Goal: Ask a question

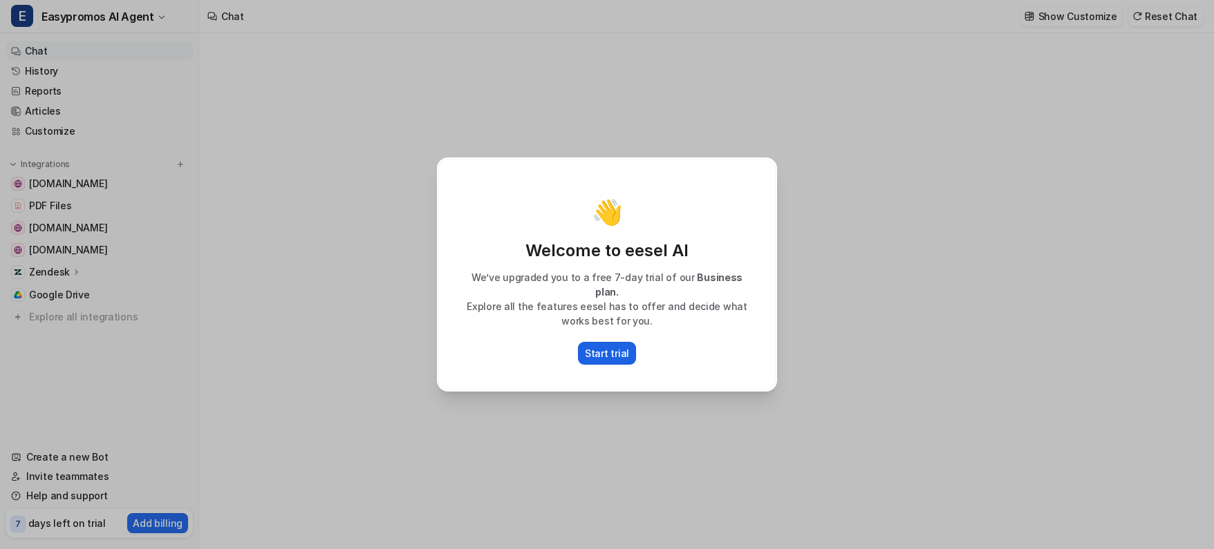
type textarea "**********"
click at [614, 352] on p "Start trial" at bounding box center [607, 353] width 44 height 15
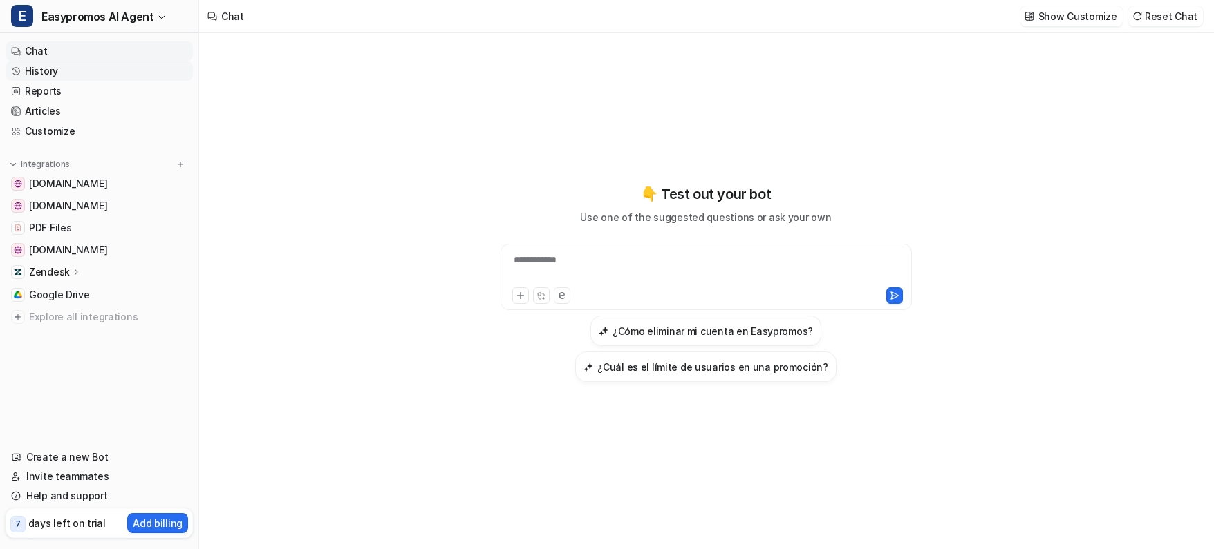
click at [43, 71] on link "History" at bounding box center [99, 71] width 187 height 19
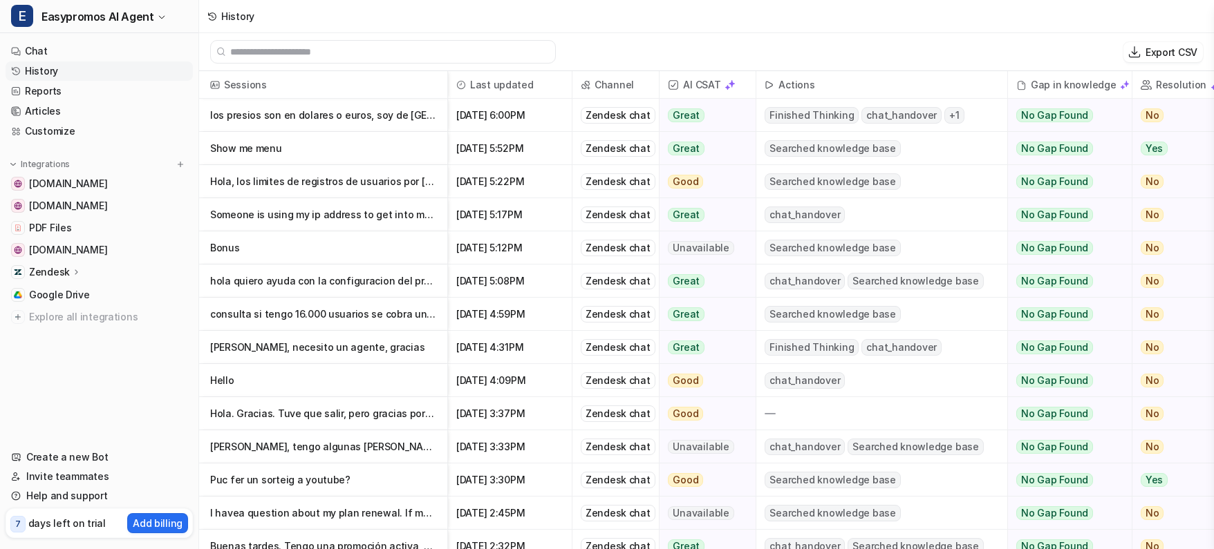
click at [357, 454] on p "[PERSON_NAME], tengo algunas [PERSON_NAME] sobre un concurso de fotografía que …" at bounding box center [323, 447] width 226 height 33
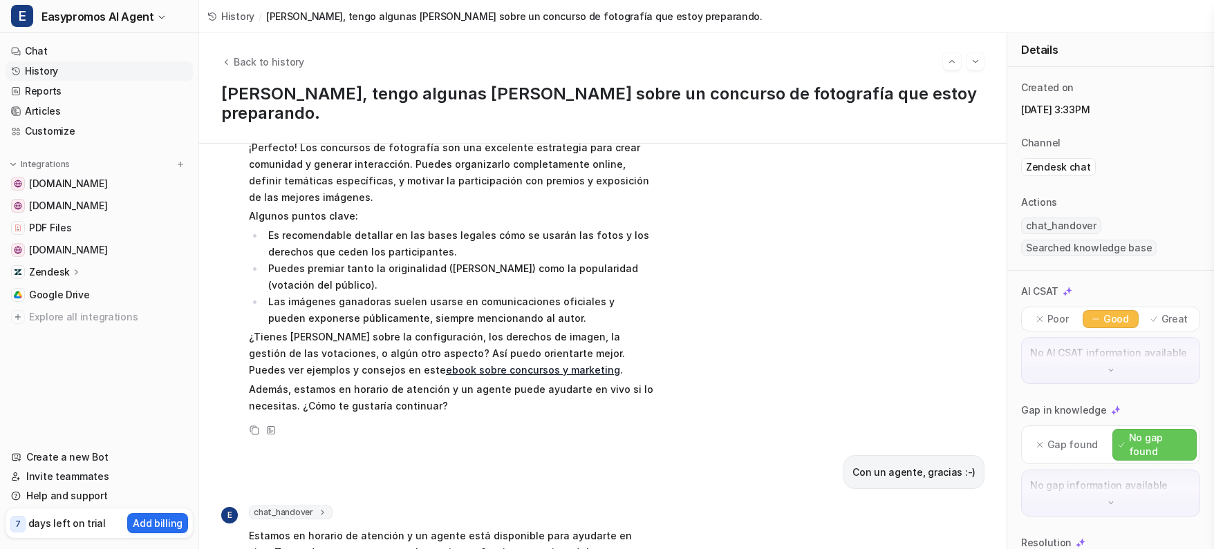
scroll to position [125, 0]
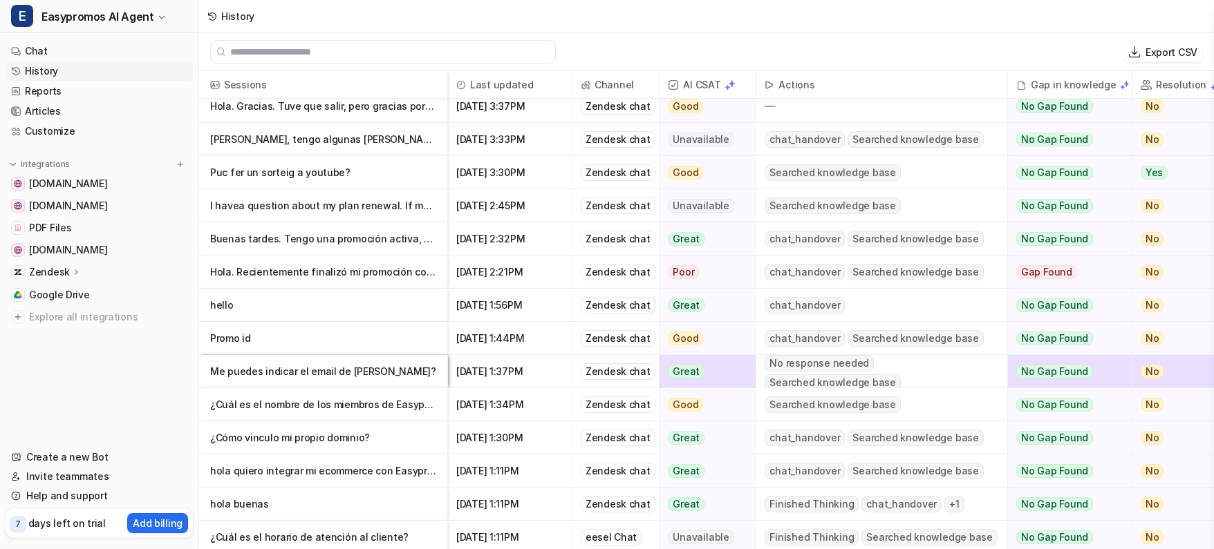
scroll to position [310, 0]
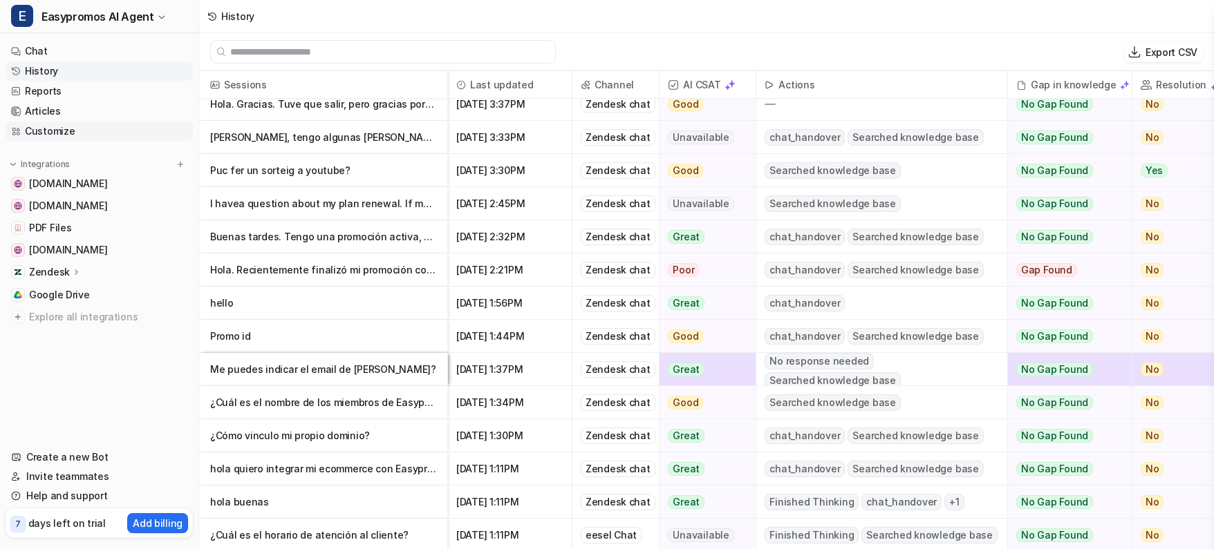
click at [86, 128] on link "Customize" at bounding box center [99, 131] width 187 height 19
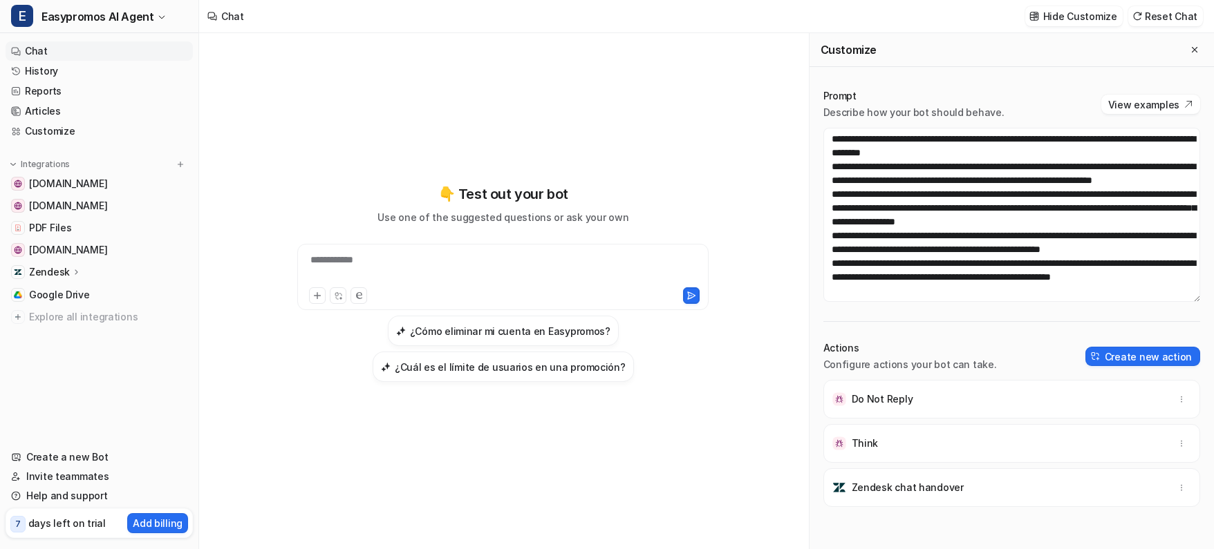
scroll to position [14, 0]
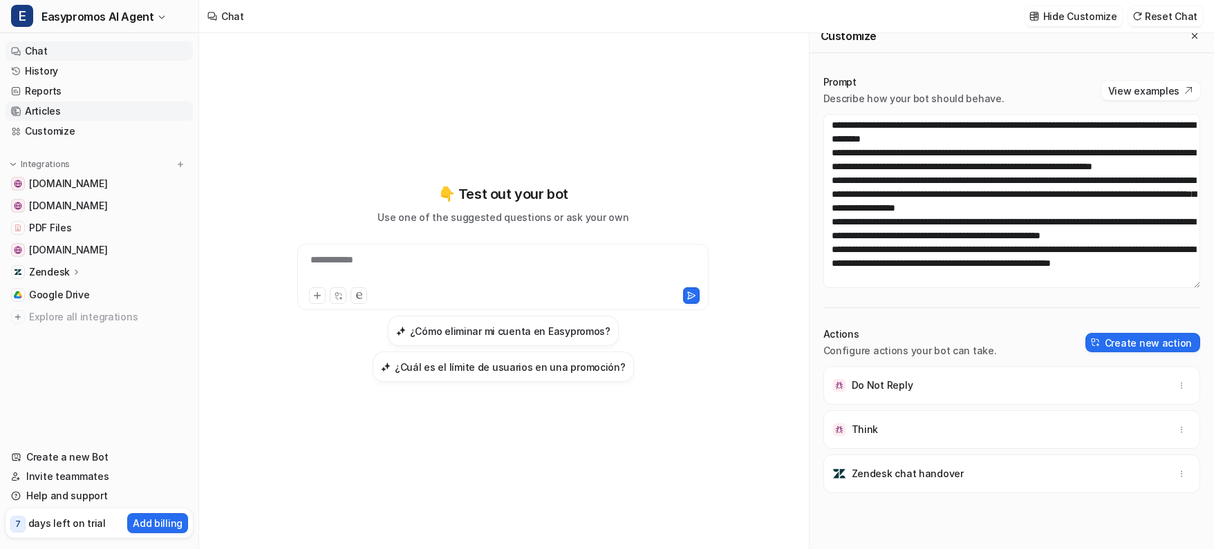
click at [65, 110] on link "Articles" at bounding box center [99, 111] width 187 height 19
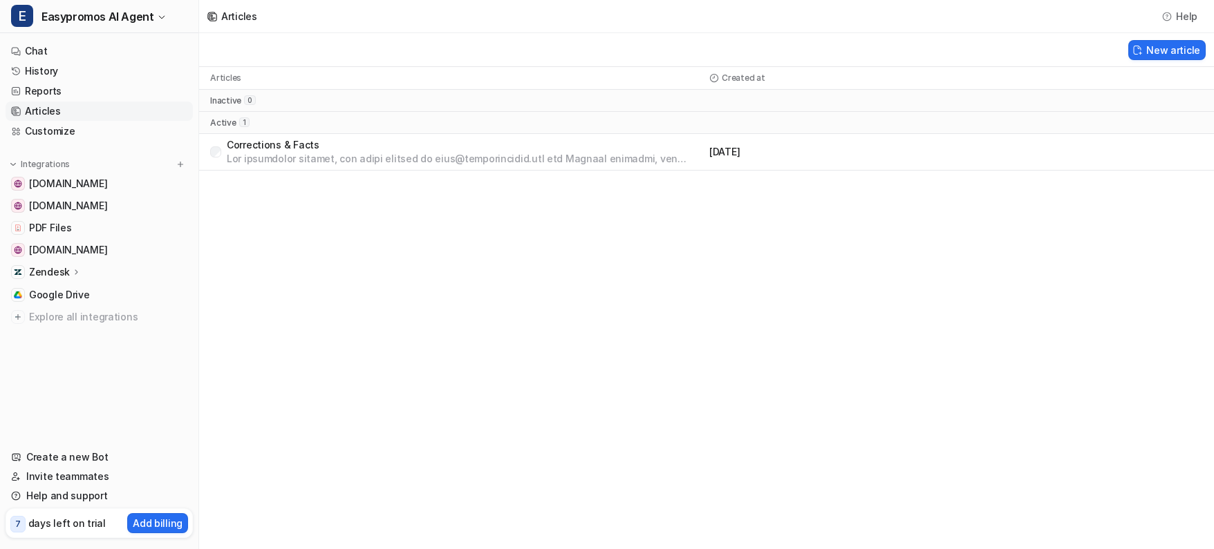
click at [330, 150] on p "Corrections & Facts" at bounding box center [465, 145] width 477 height 14
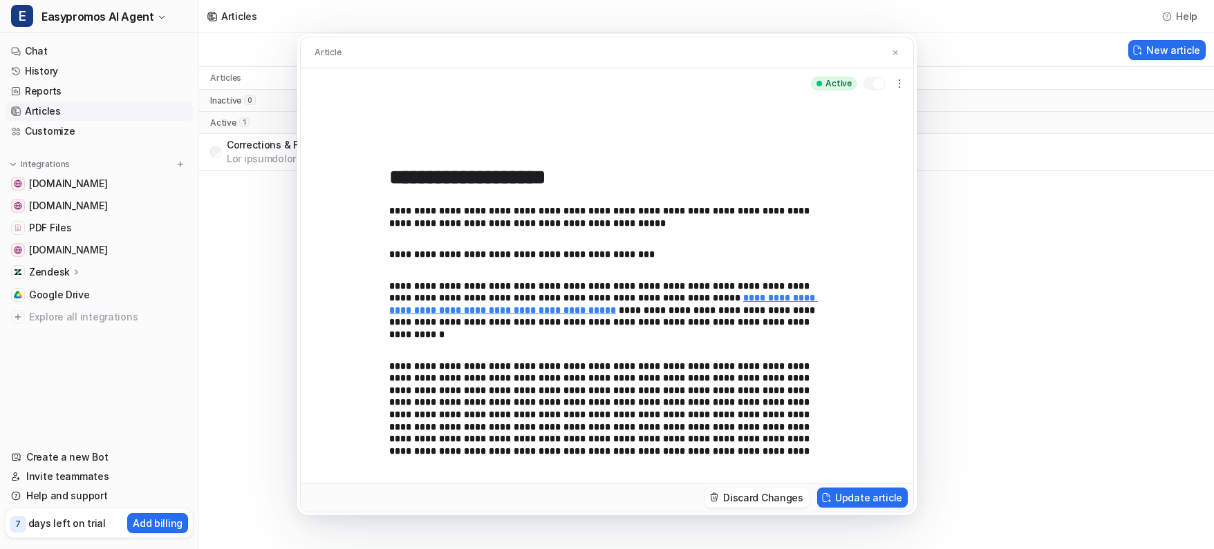
scroll to position [290, 0]
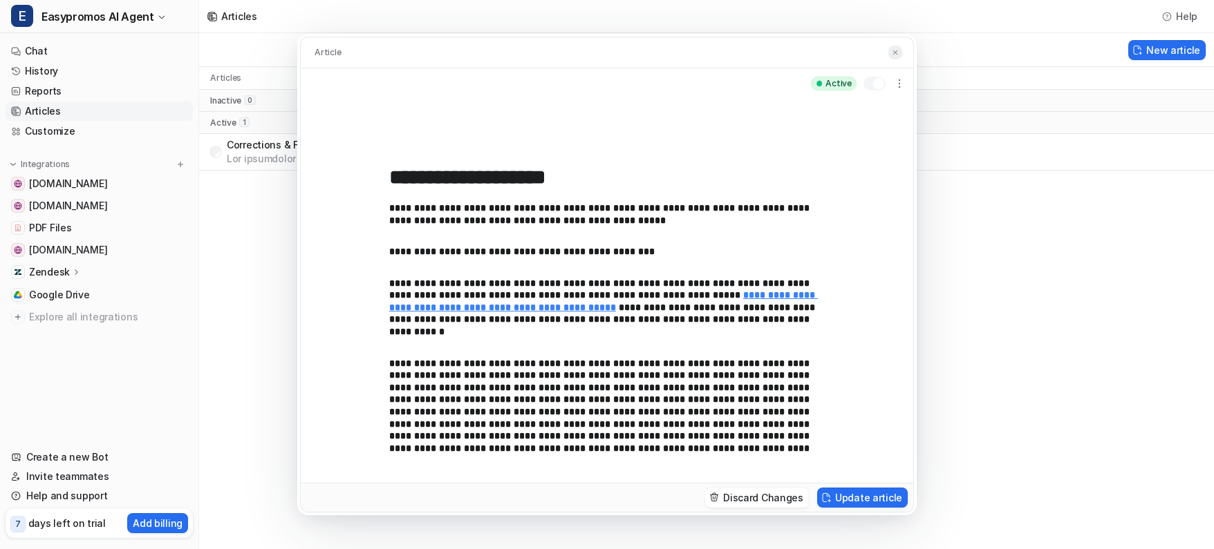
click at [894, 55] on img at bounding box center [895, 52] width 8 height 9
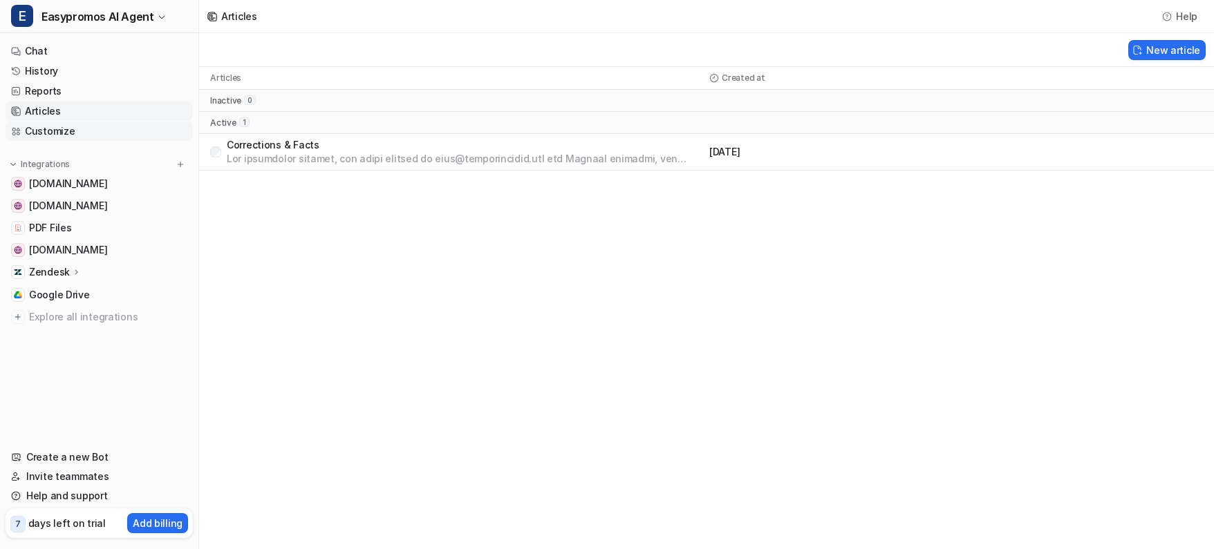
click at [81, 131] on link "Customize" at bounding box center [99, 131] width 187 height 19
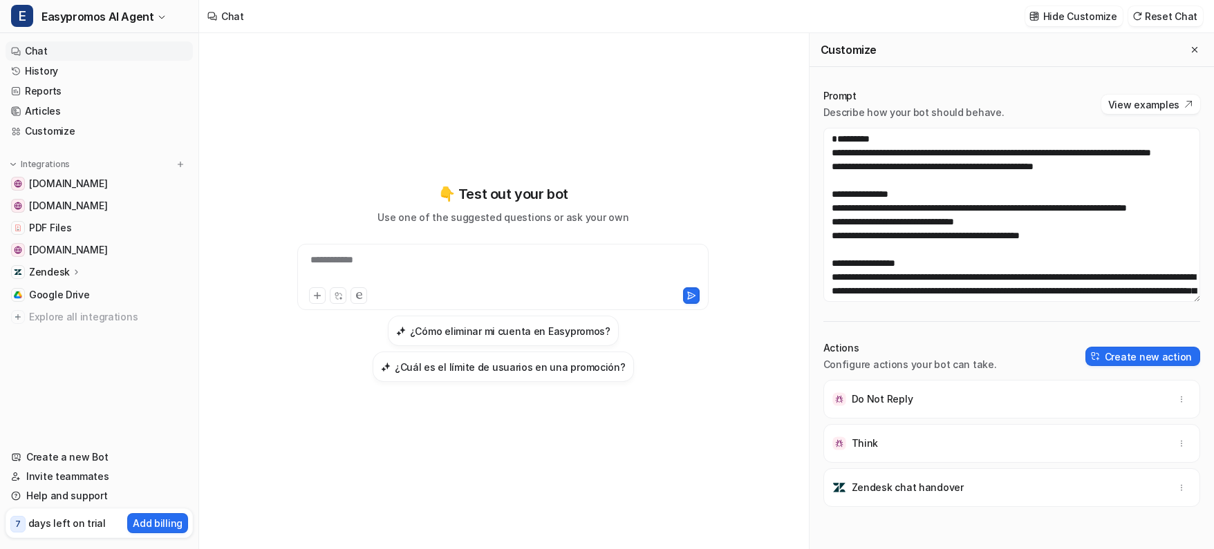
click at [435, 265] on div "**********" at bounding box center [503, 269] width 404 height 32
click at [73, 73] on link "History" at bounding box center [99, 71] width 187 height 19
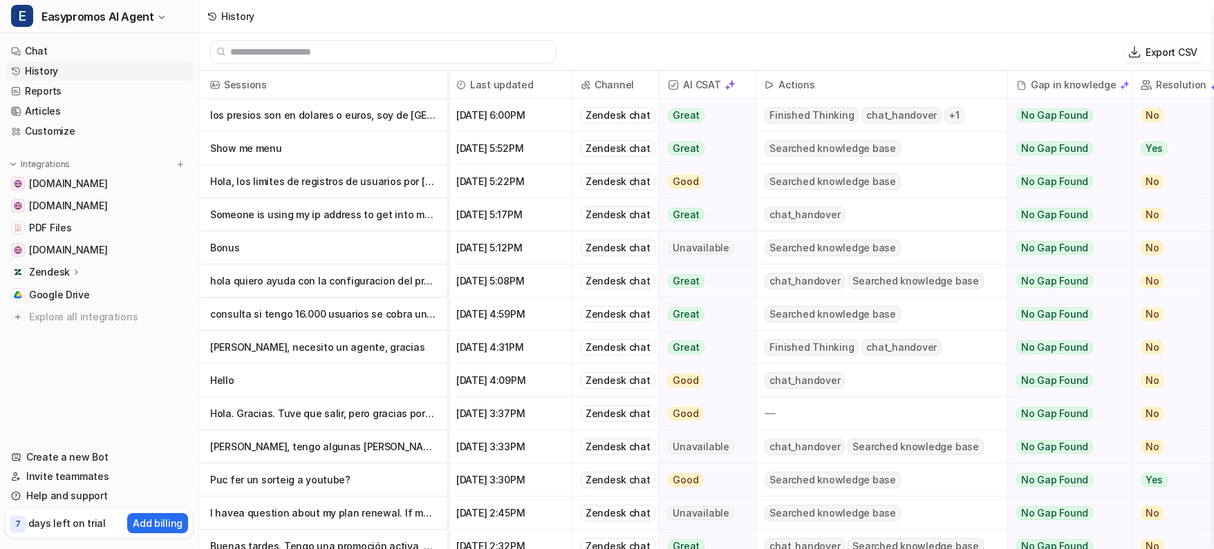
click at [325, 117] on p "los presios son en dolares o euros, soy de [GEOGRAPHIC_DATA] y puedo probarlo p…" at bounding box center [323, 115] width 226 height 33
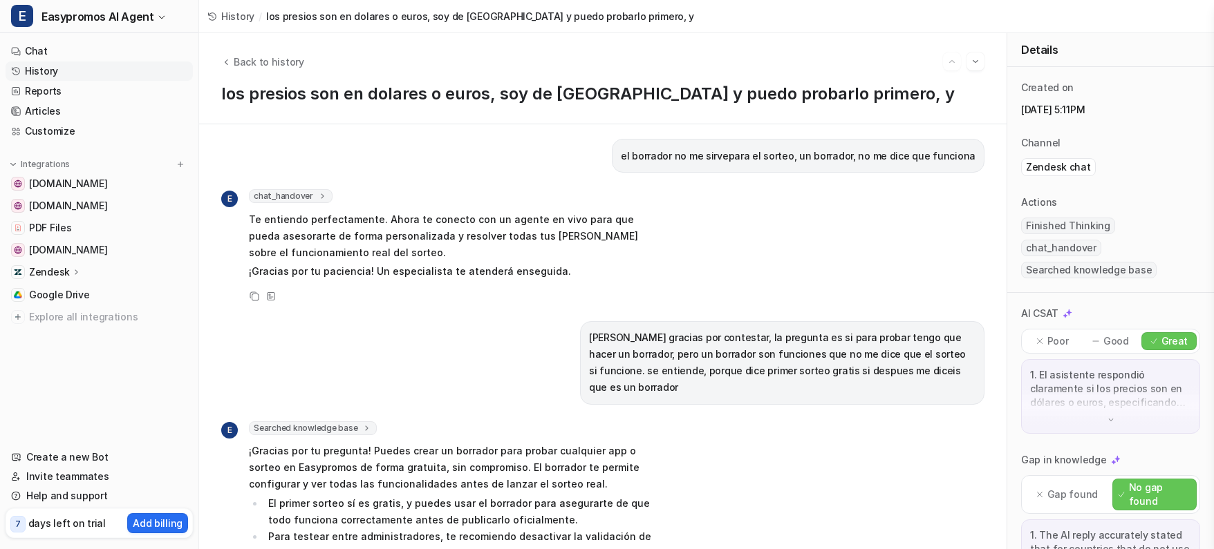
scroll to position [429, 0]
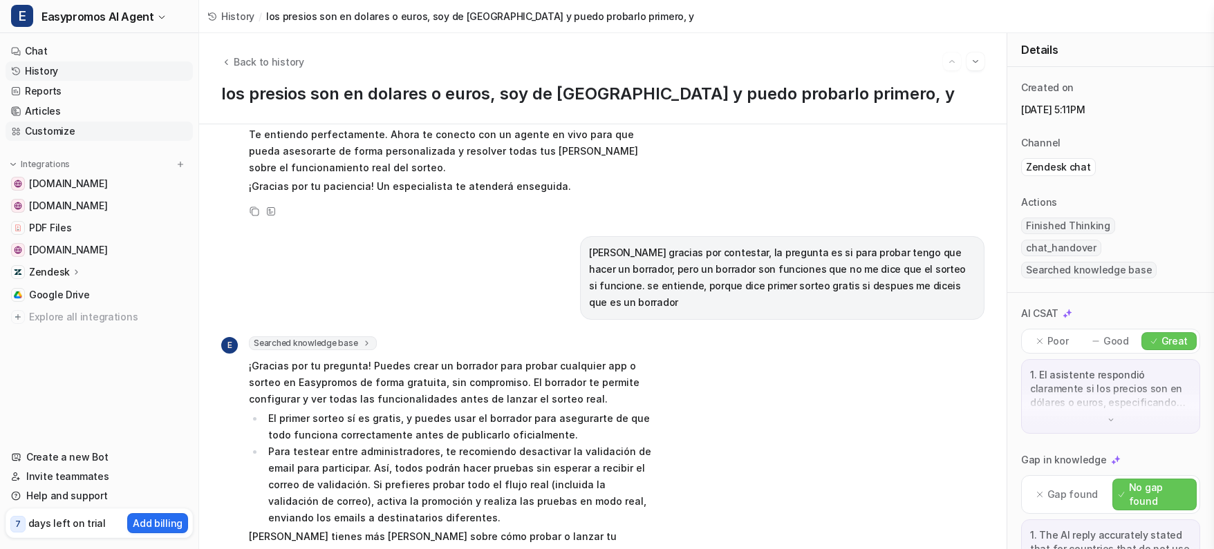
click at [59, 129] on link "Customize" at bounding box center [99, 131] width 187 height 19
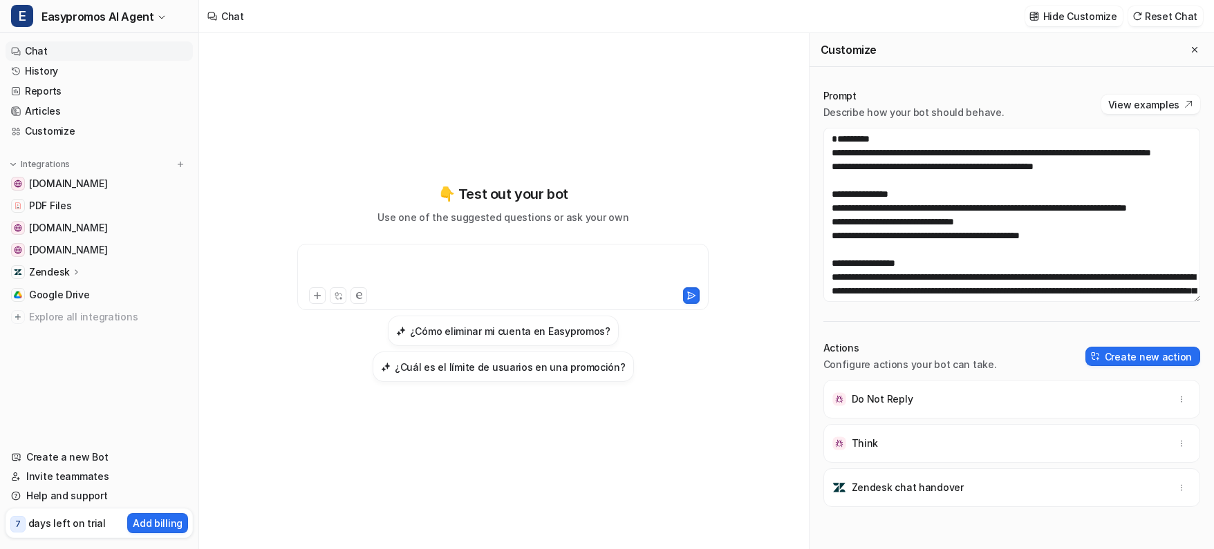
click at [439, 272] on div at bounding box center [503, 269] width 404 height 32
click at [695, 294] on icon at bounding box center [691, 296] width 10 height 10
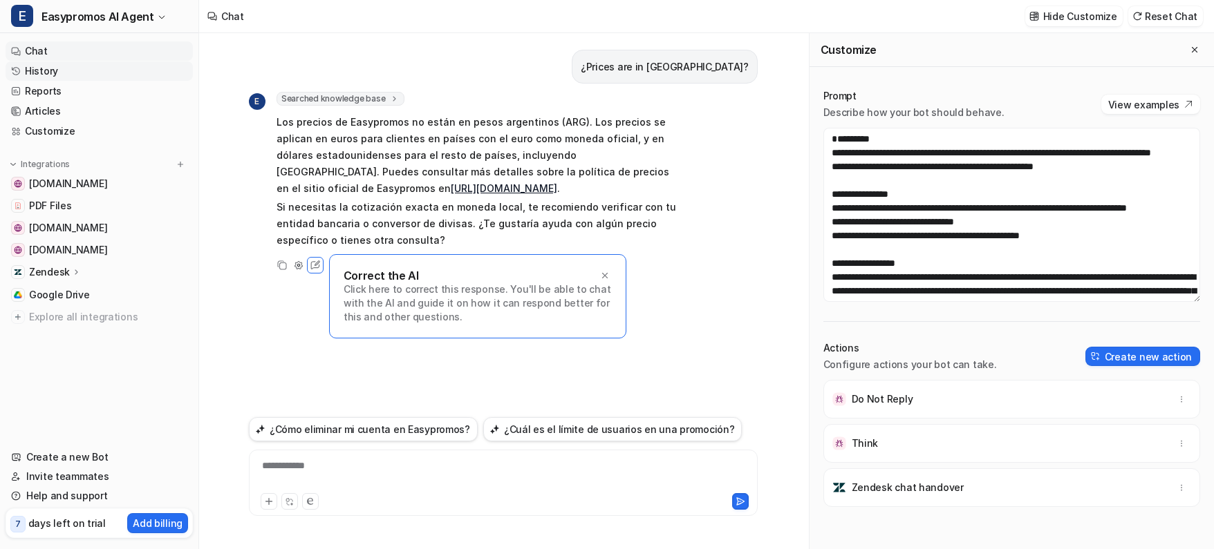
click at [89, 73] on link "History" at bounding box center [99, 71] width 187 height 19
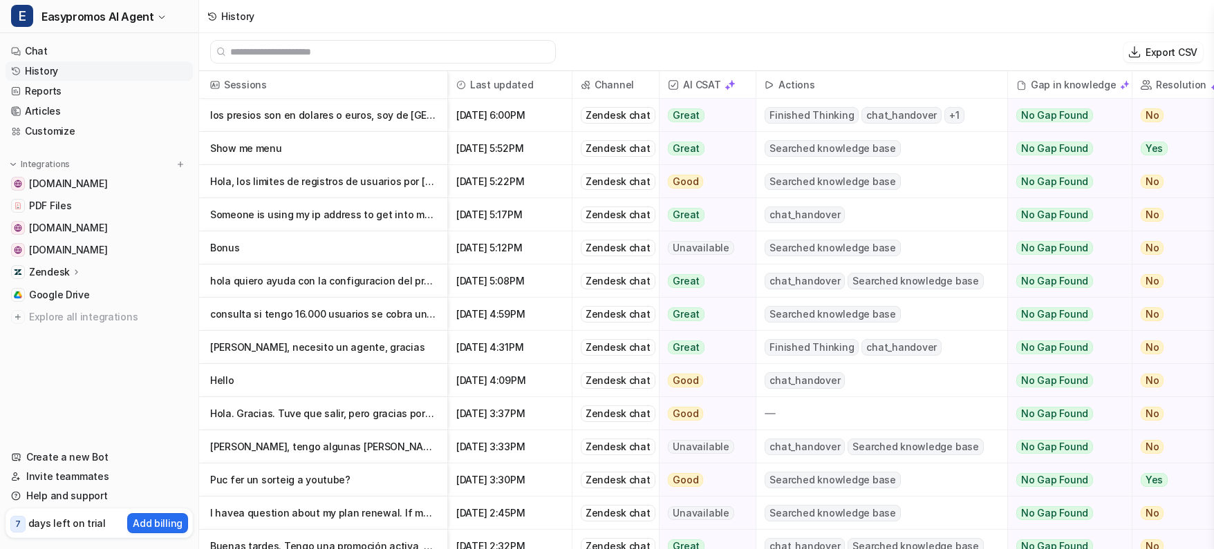
click at [338, 119] on p "los presios son en dolares o euros, soy de [GEOGRAPHIC_DATA] y puedo probarlo p…" at bounding box center [323, 115] width 226 height 33
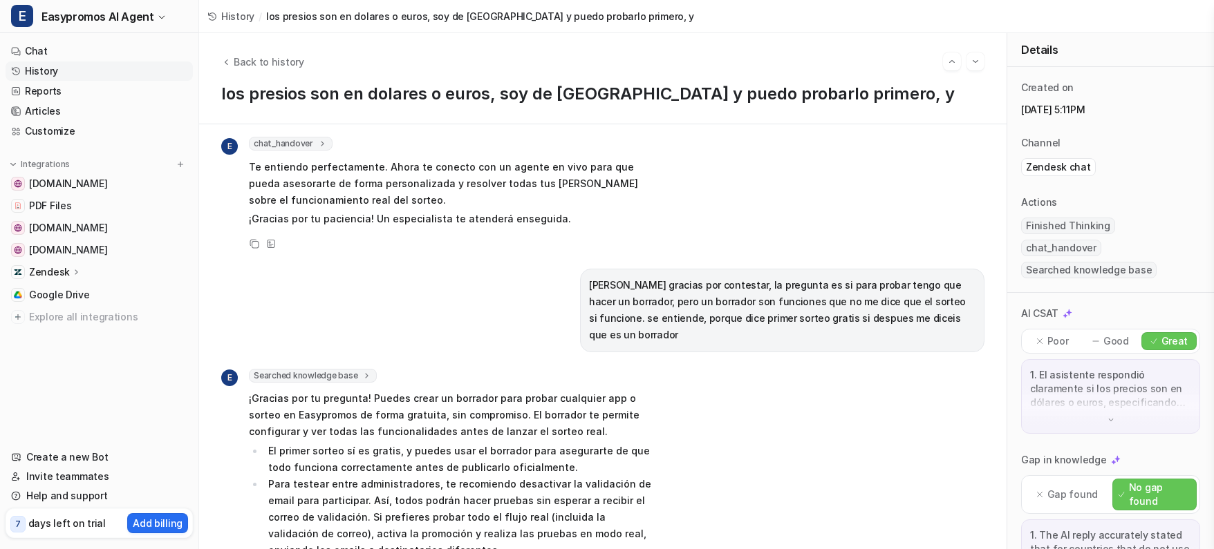
scroll to position [429, 0]
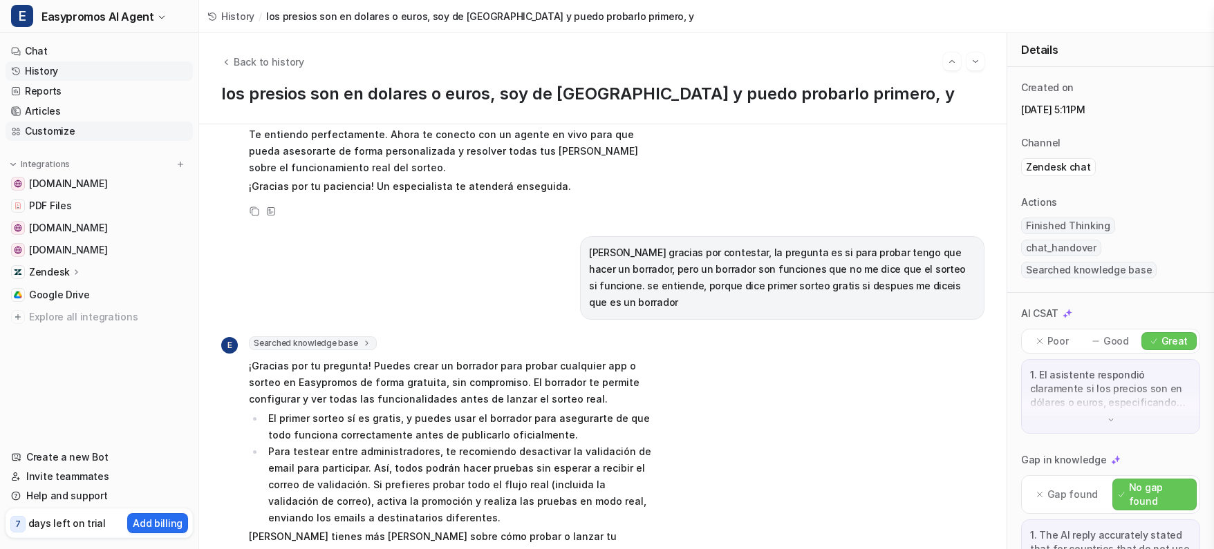
click at [60, 126] on link "Customize" at bounding box center [99, 131] width 187 height 19
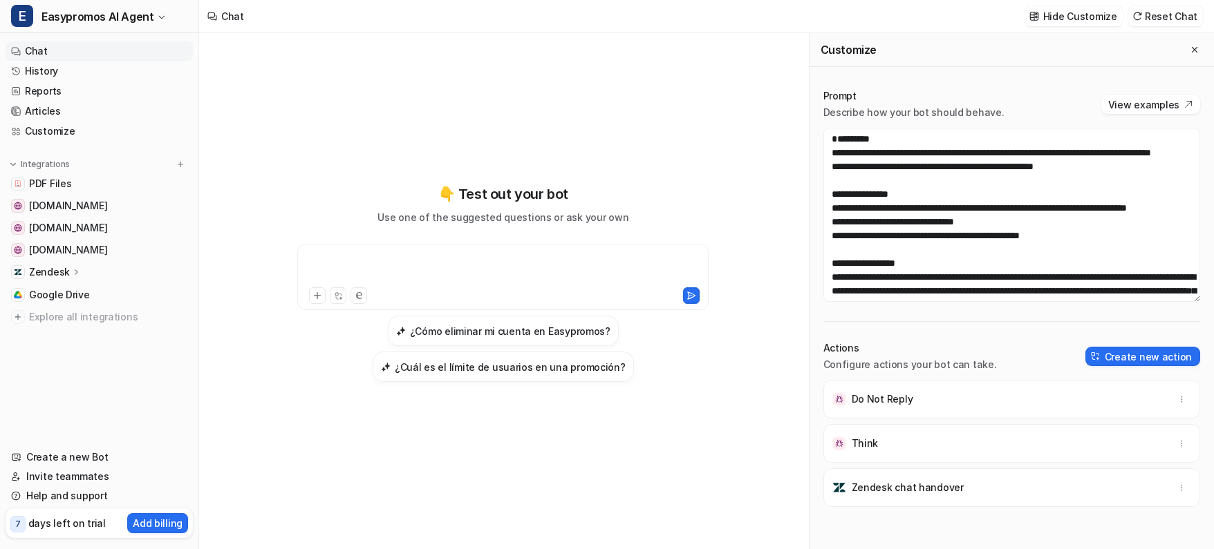
click at [506, 259] on div at bounding box center [503, 269] width 404 height 32
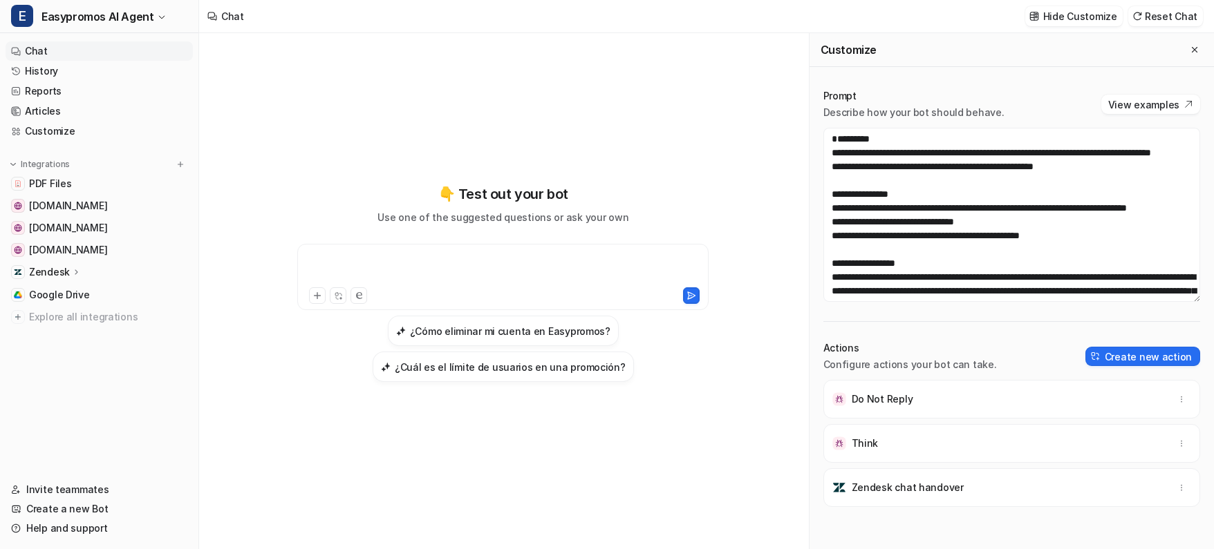
click at [498, 261] on div at bounding box center [503, 269] width 404 height 32
click at [496, 261] on div at bounding box center [503, 269] width 404 height 32
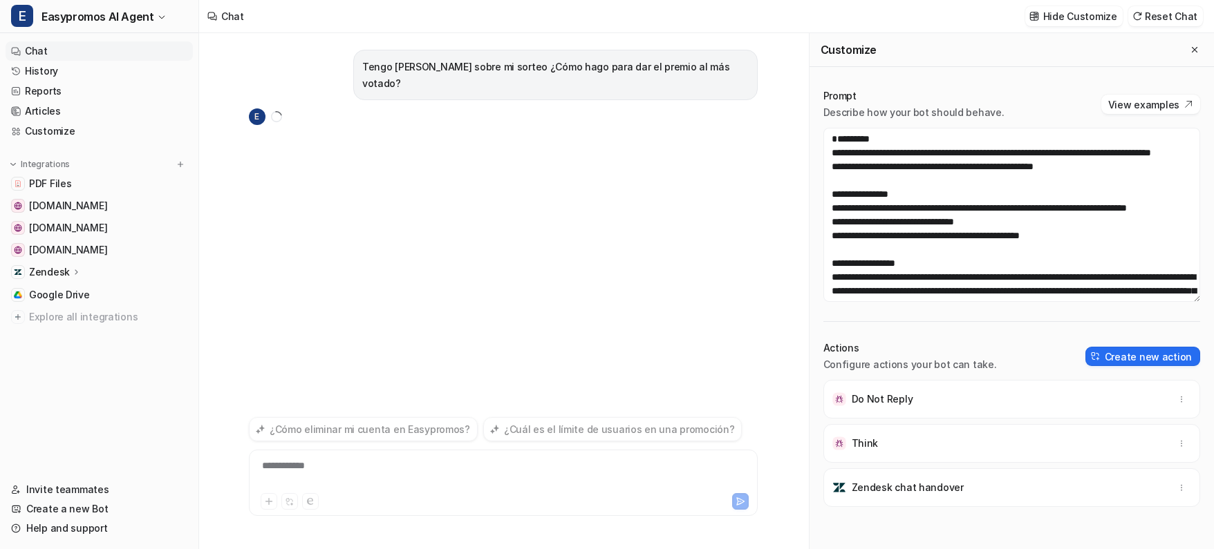
click at [236, 234] on div "**********" at bounding box center [503, 291] width 608 height 516
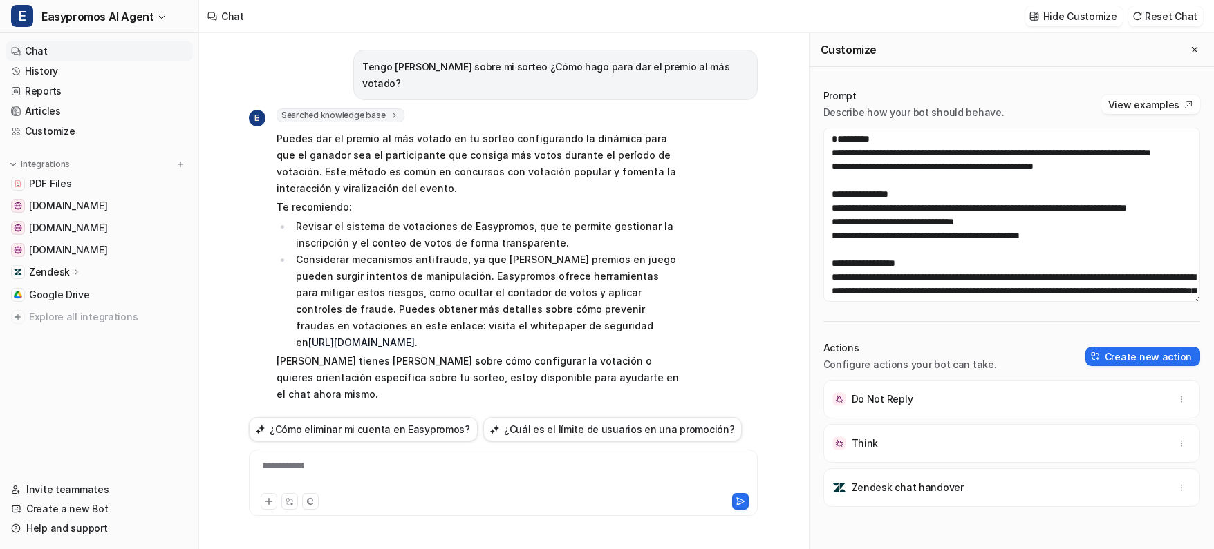
click at [352, 252] on li "Considerar mecanismos antifraude, ya que [PERSON_NAME] premios en juego pueden …" at bounding box center [486, 302] width 389 height 100
click at [371, 470] on div "**********" at bounding box center [503, 475] width 502 height 32
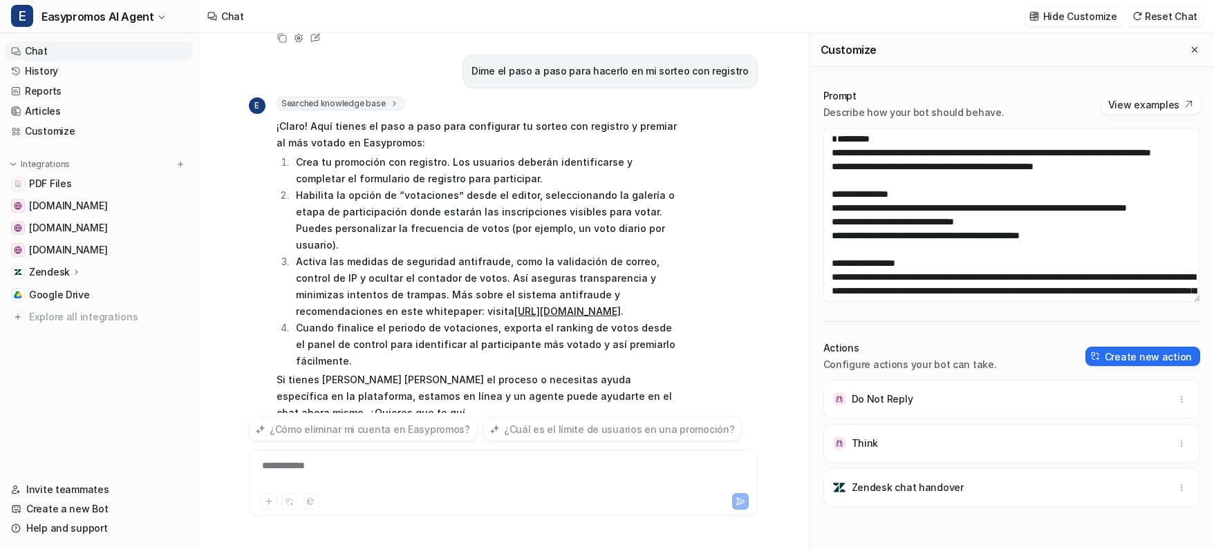
scroll to position [398, 0]
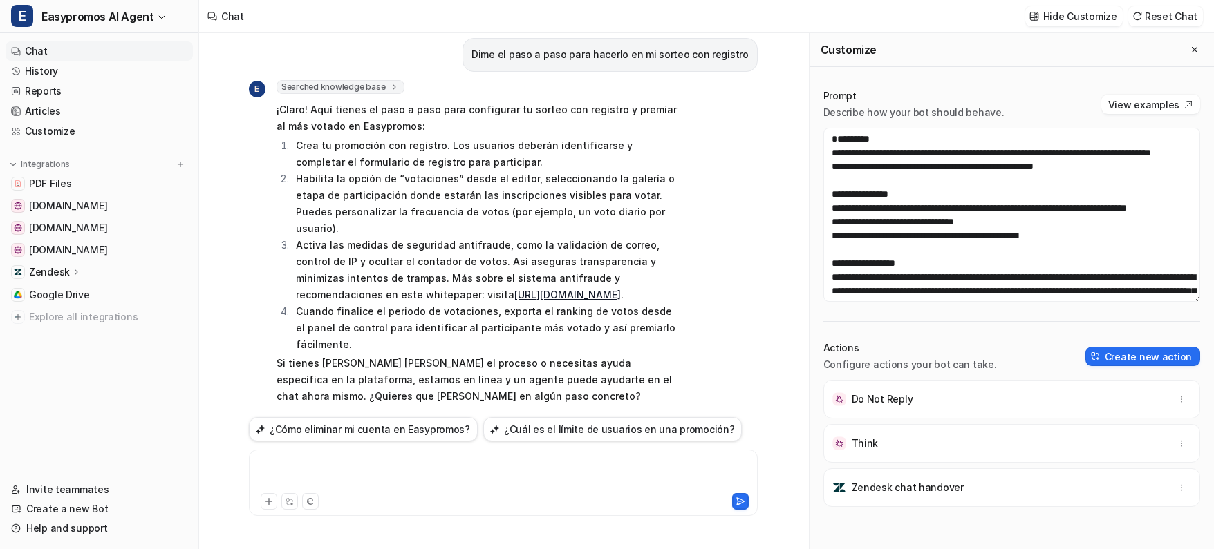
click at [313, 463] on div at bounding box center [503, 475] width 502 height 32
click at [65, 105] on link "Articles" at bounding box center [99, 111] width 187 height 19
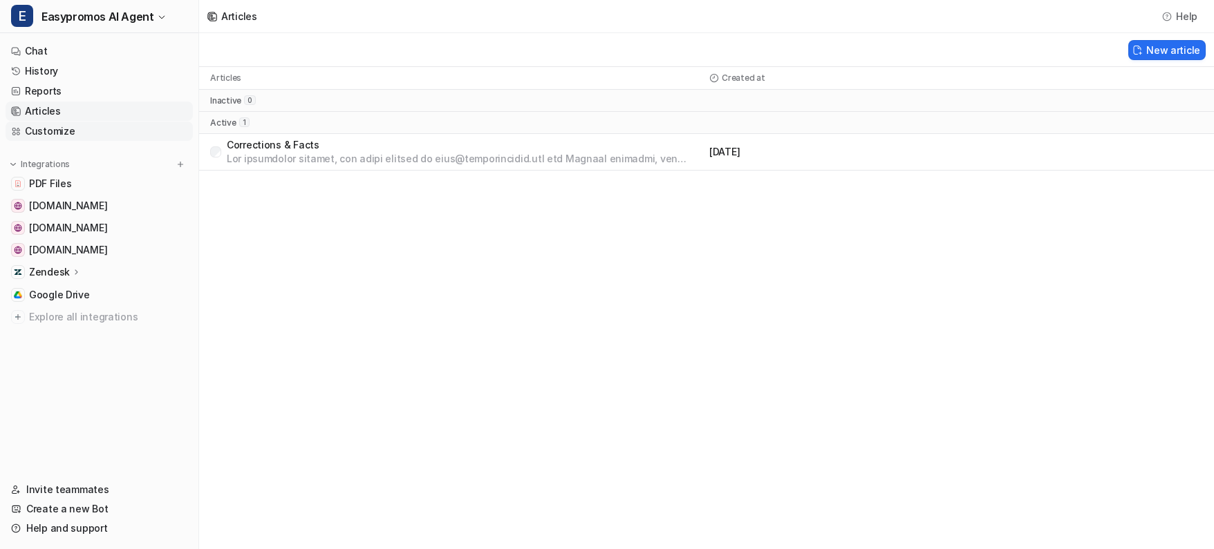
click at [76, 133] on link "Customize" at bounding box center [99, 131] width 187 height 19
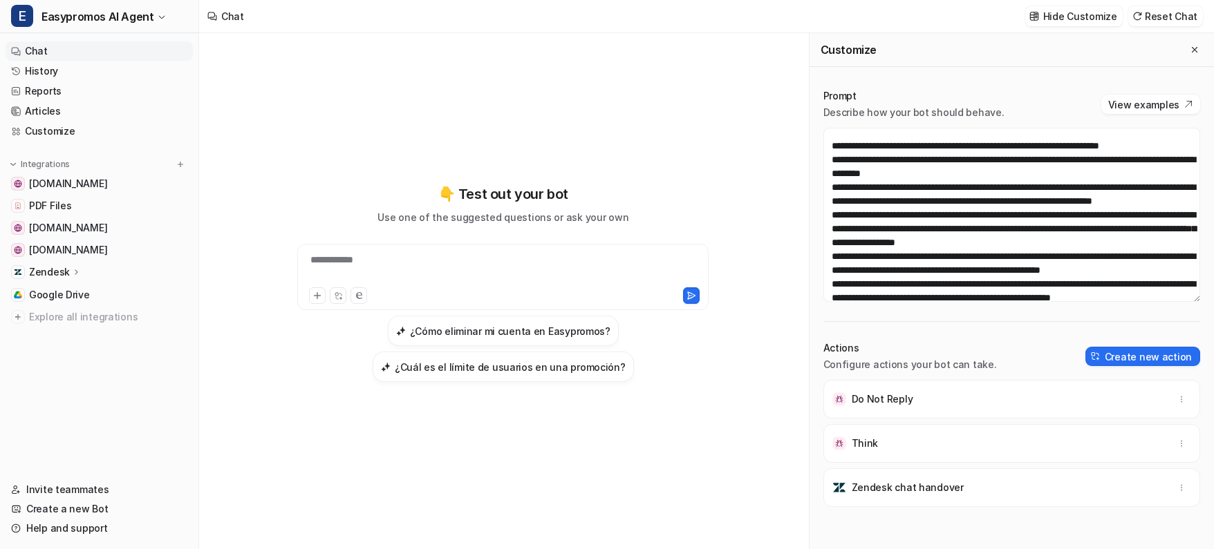
scroll to position [581, 0]
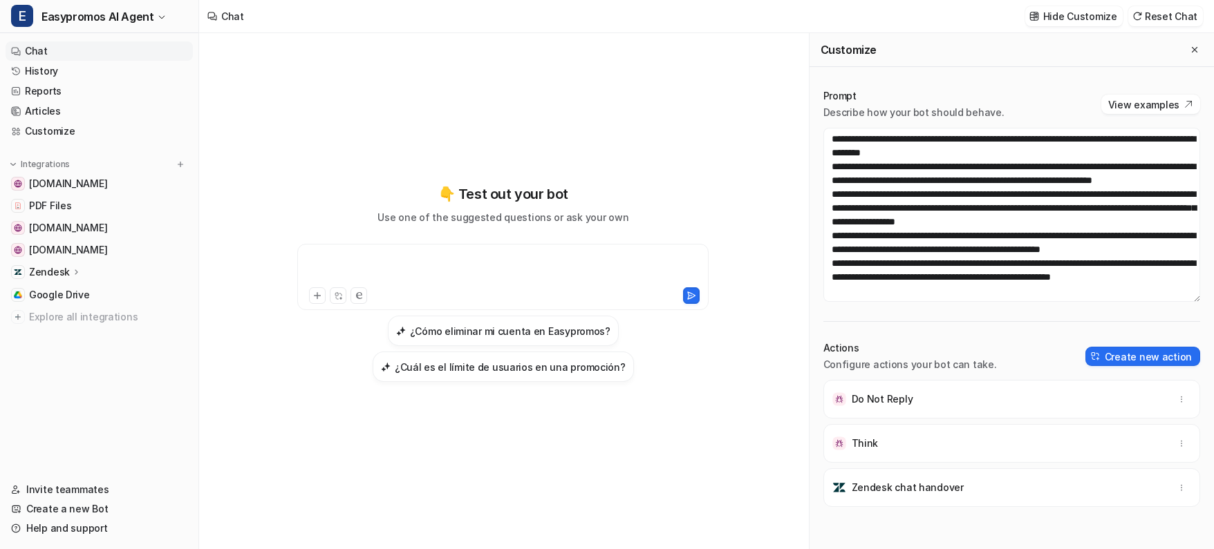
click at [491, 265] on div at bounding box center [503, 269] width 404 height 32
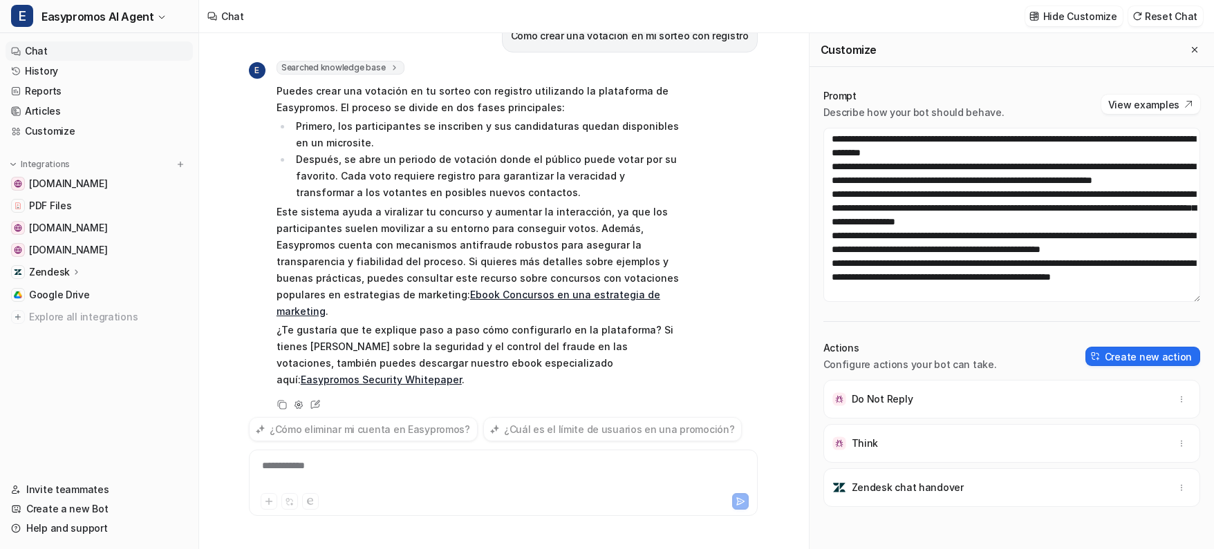
scroll to position [15, 0]
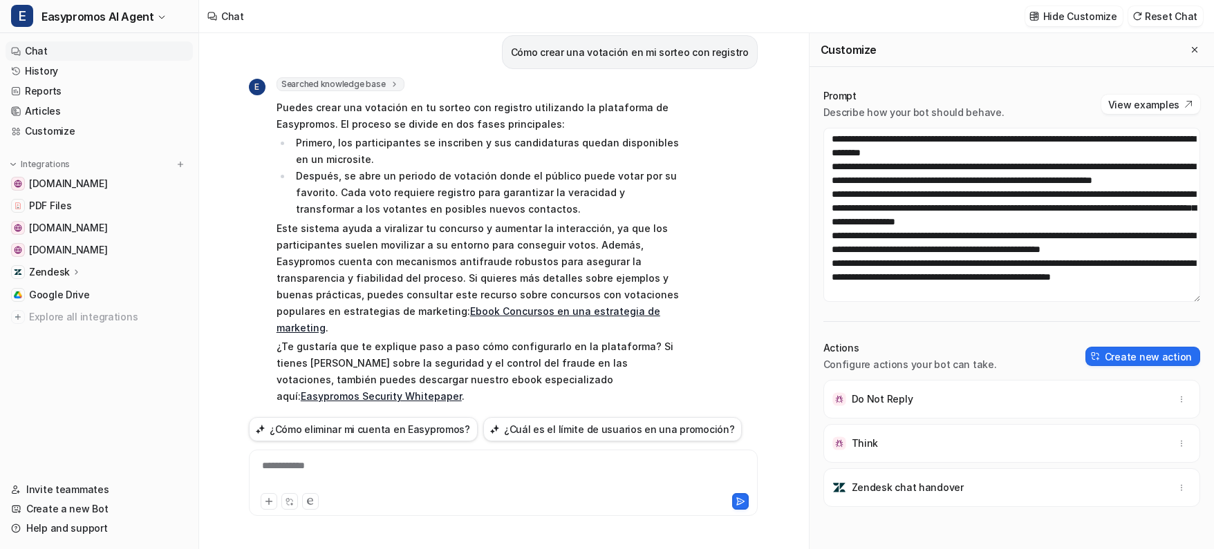
click at [341, 475] on div "**********" at bounding box center [503, 475] width 502 height 32
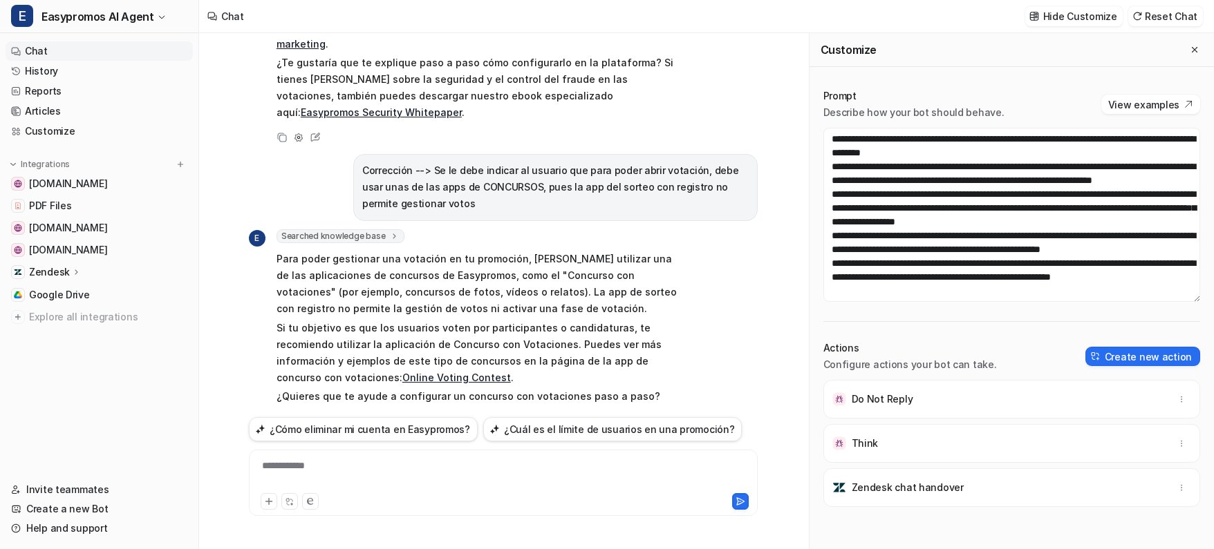
scroll to position [14, 0]
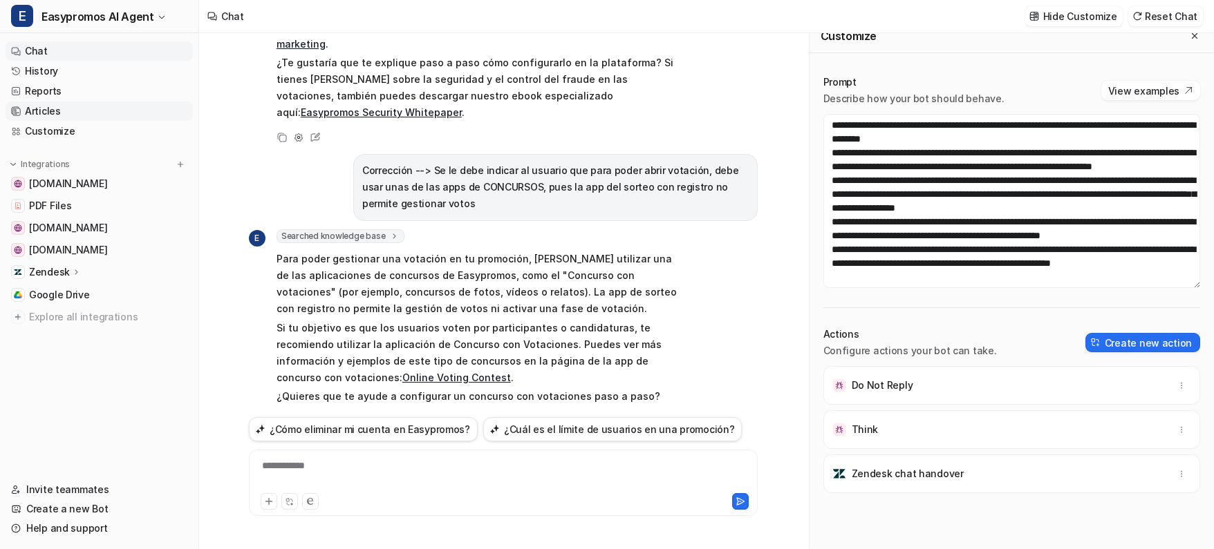
click at [56, 113] on link "Articles" at bounding box center [99, 111] width 187 height 19
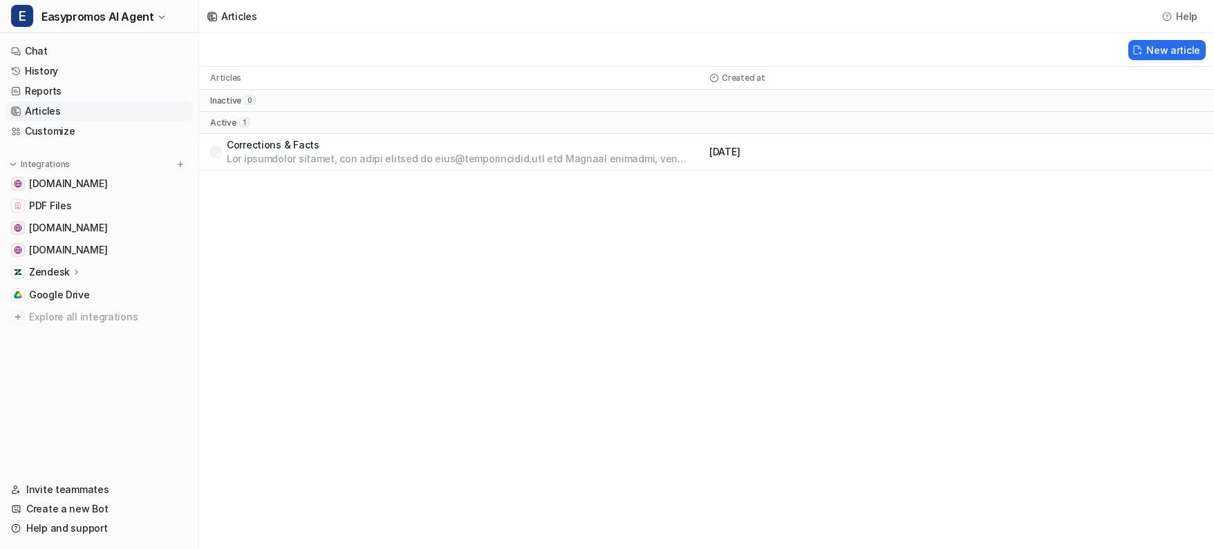
click at [345, 149] on p "Corrections & Facts" at bounding box center [465, 145] width 477 height 14
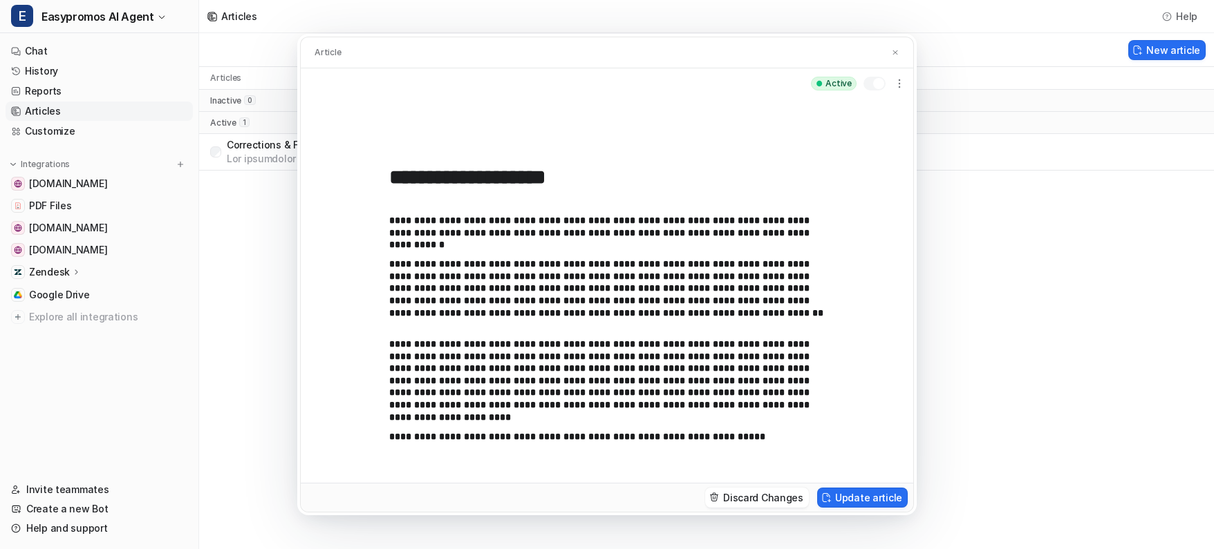
scroll to position [26, 0]
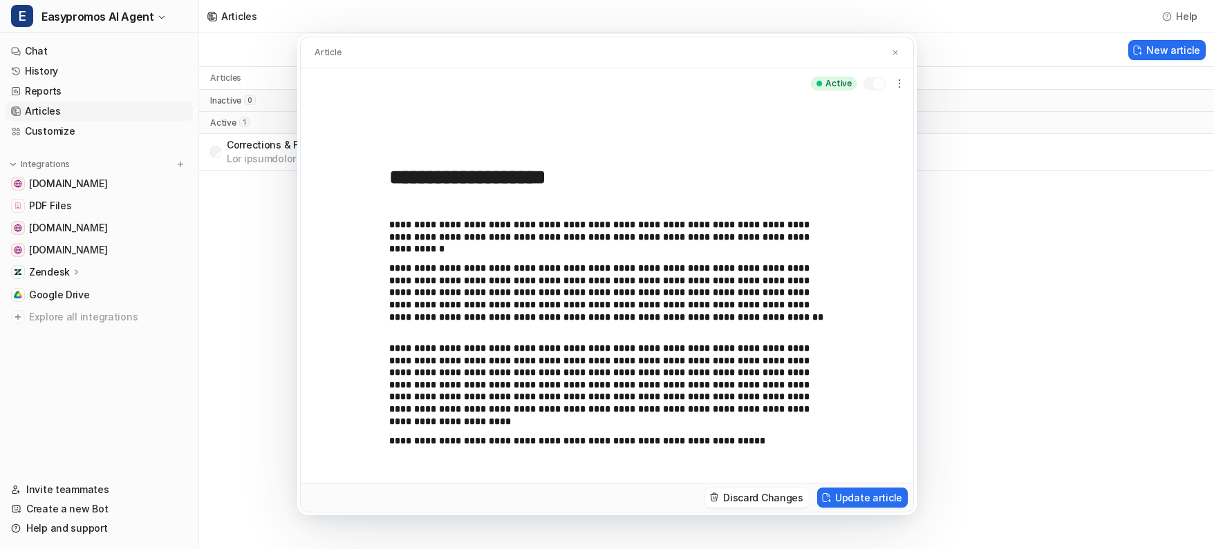
click at [409, 227] on p "**********" at bounding box center [606, 231] width 435 height 24
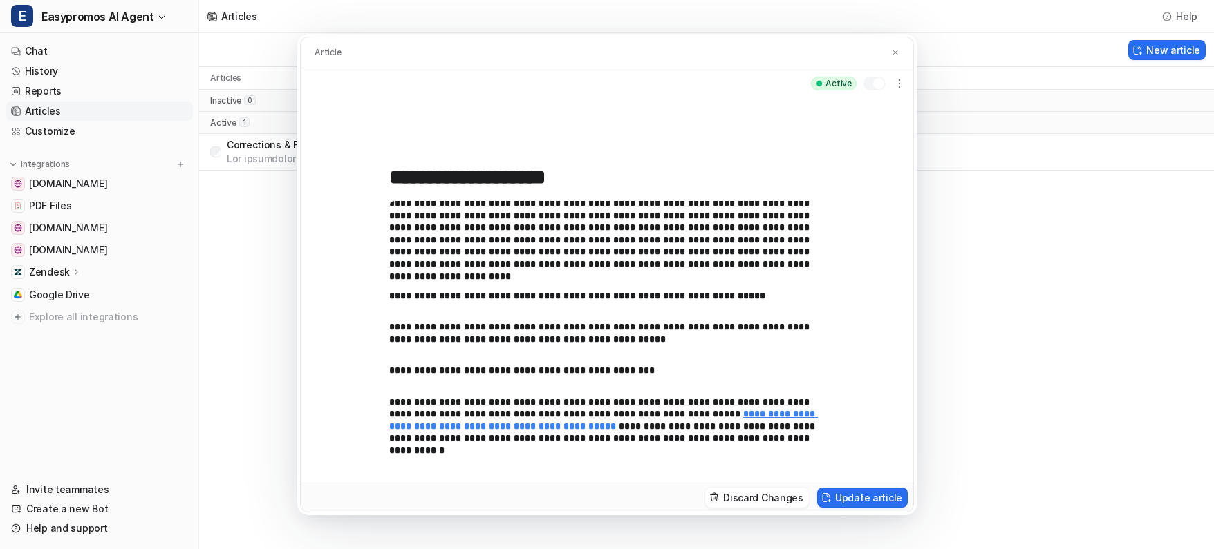
scroll to position [173, 0]
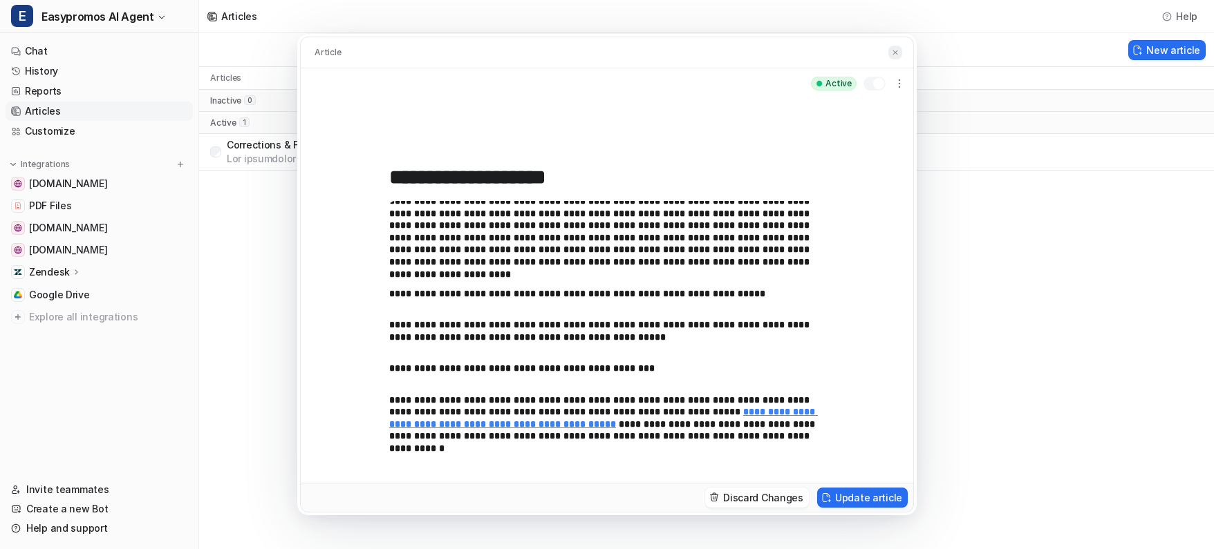
click at [894, 53] on img at bounding box center [895, 52] width 8 height 9
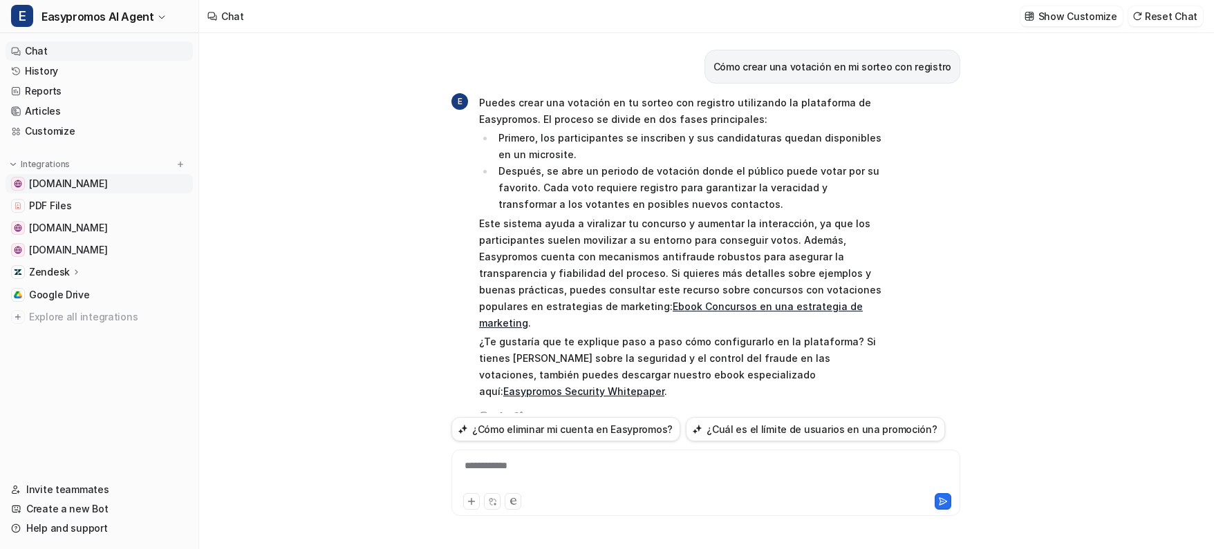
scroll to position [260, 0]
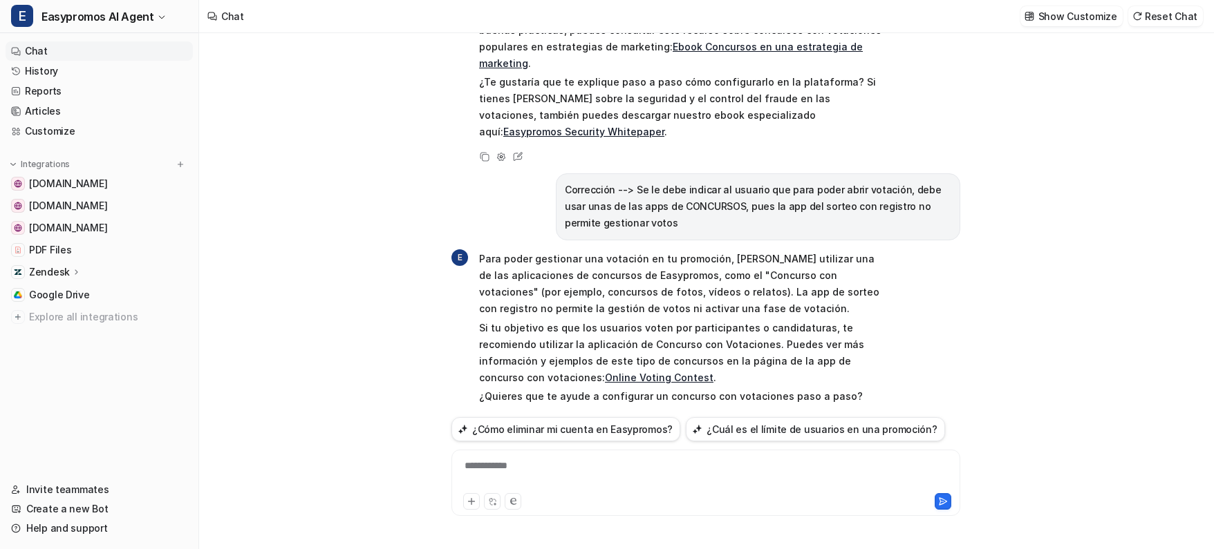
click at [500, 417] on icon at bounding box center [501, 422] width 10 height 10
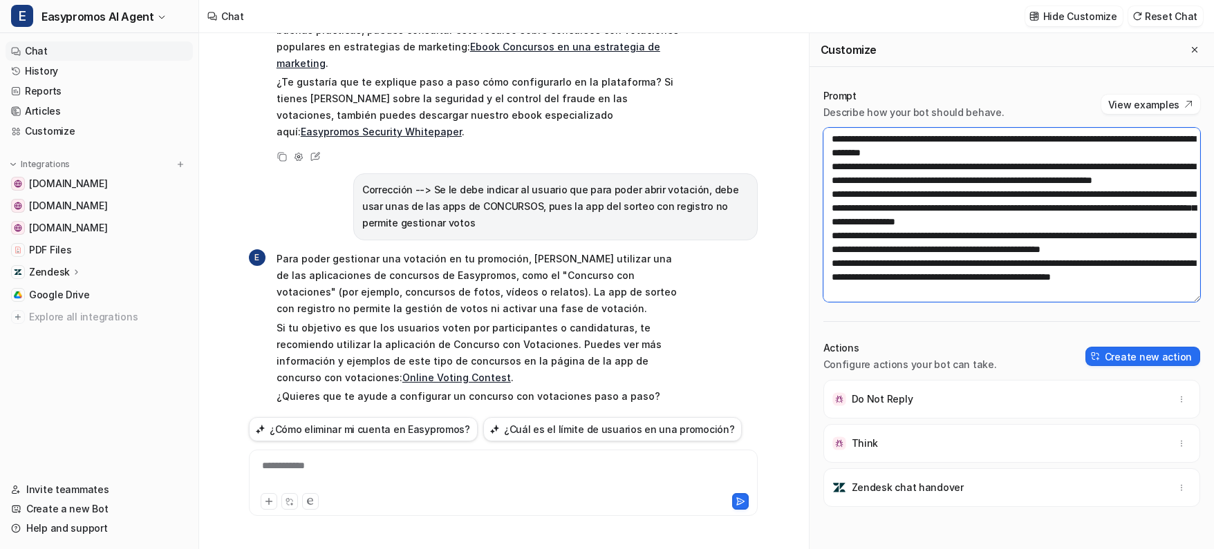
scroll to position [14, 0]
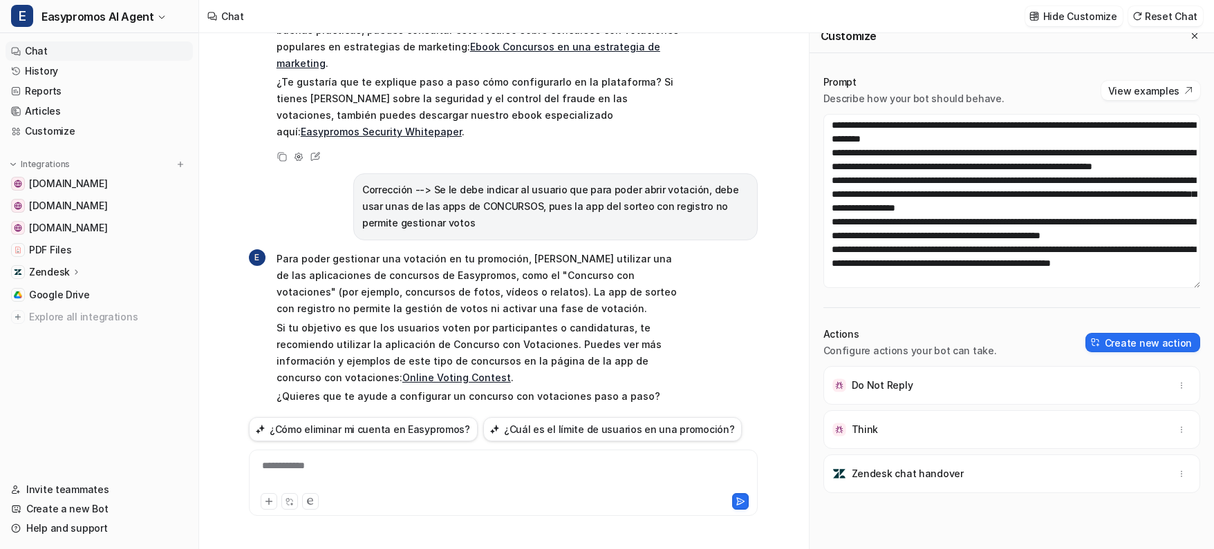
click at [457, 484] on div "**********" at bounding box center [503, 475] width 502 height 32
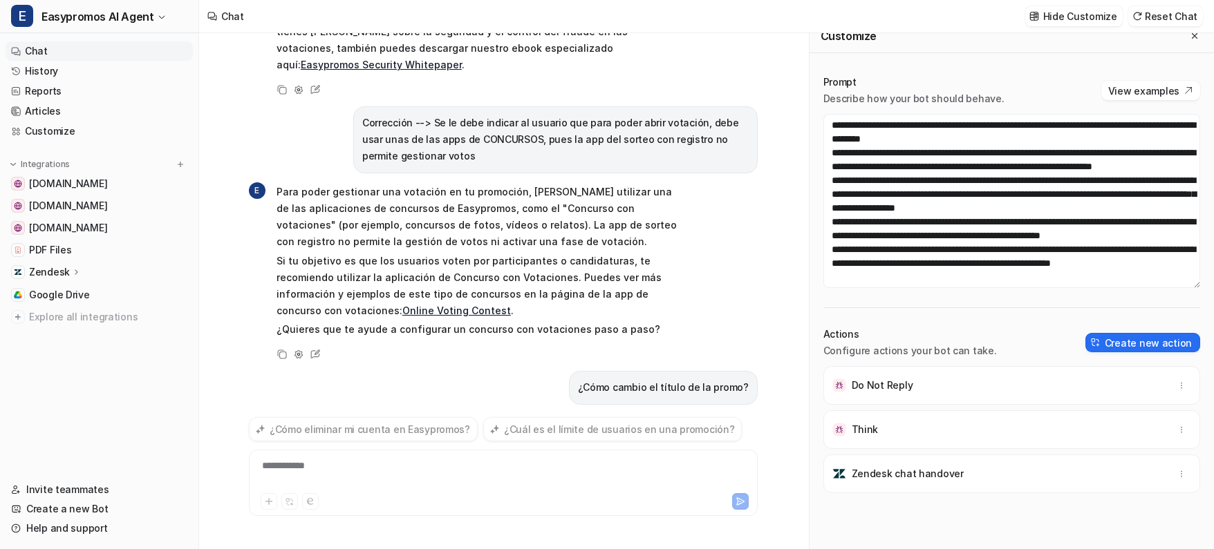
drag, startPoint x: 140, startPoint y: 384, endPoint x: 365, endPoint y: 72, distance: 384.7
click at [205, 283] on div "E Easypromos AI Agent Chat History Reports Articles Customize Integrations [DOM…" at bounding box center [607, 274] width 1214 height 549
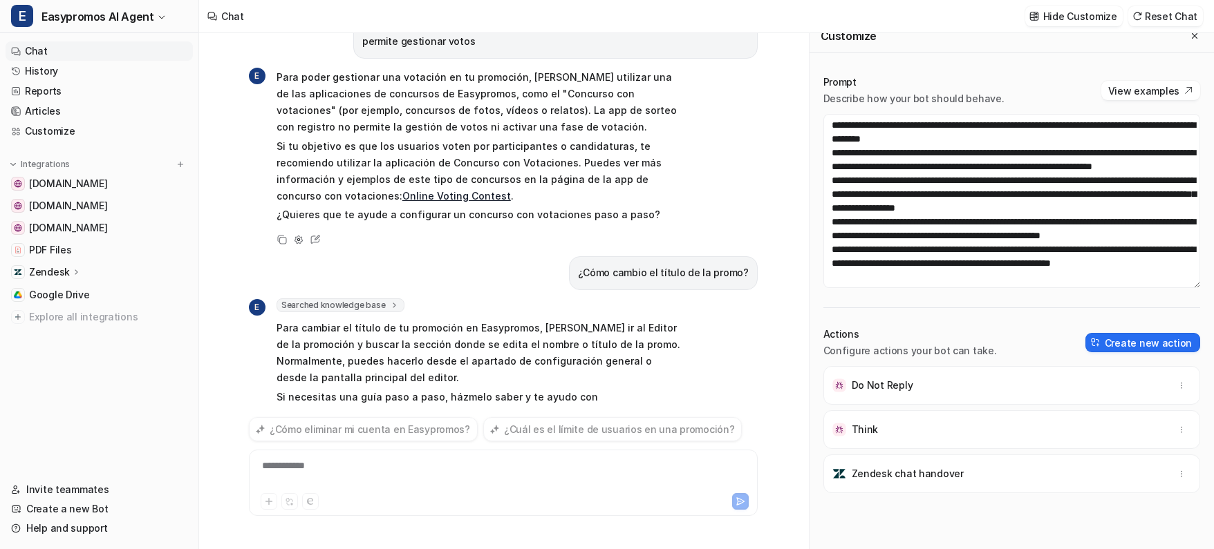
scroll to position [458, 0]
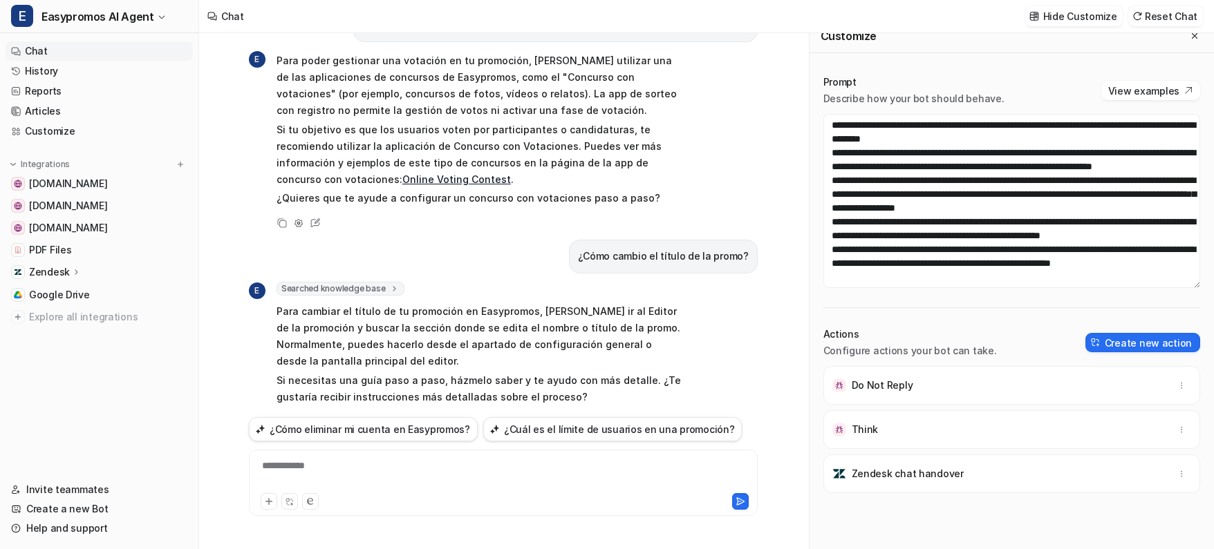
click at [297, 417] on icon at bounding box center [299, 422] width 10 height 10
click at [299, 420] on icon at bounding box center [298, 421] width 3 height 3
click at [1194, 35] on icon "Close flyout" at bounding box center [1194, 36] width 6 height 6
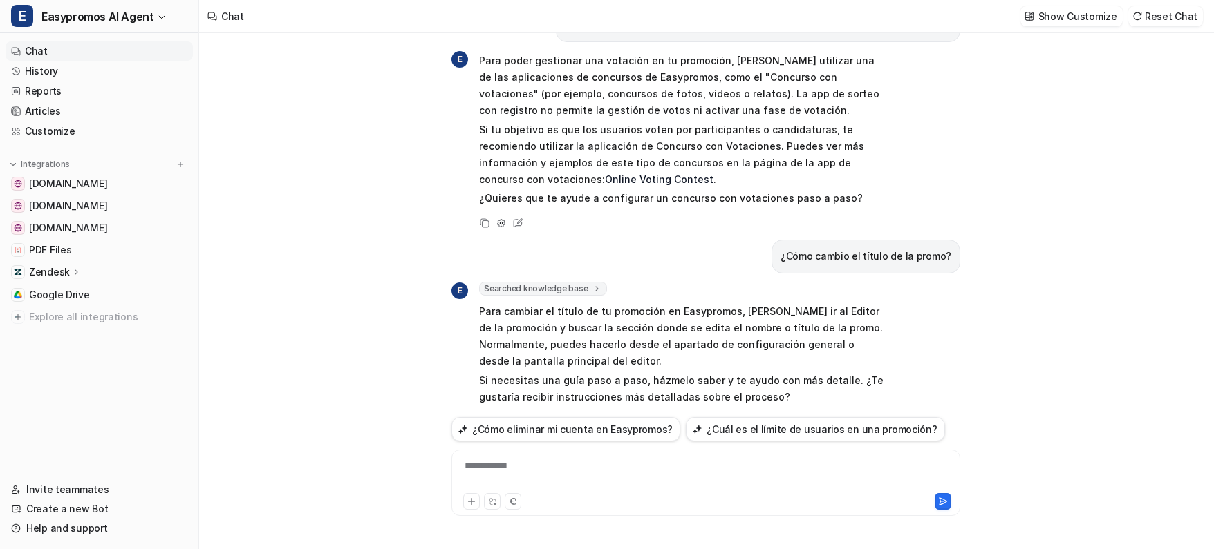
scroll to position [21285, 0]
click at [519, 413] on icon at bounding box center [518, 422] width 18 height 18
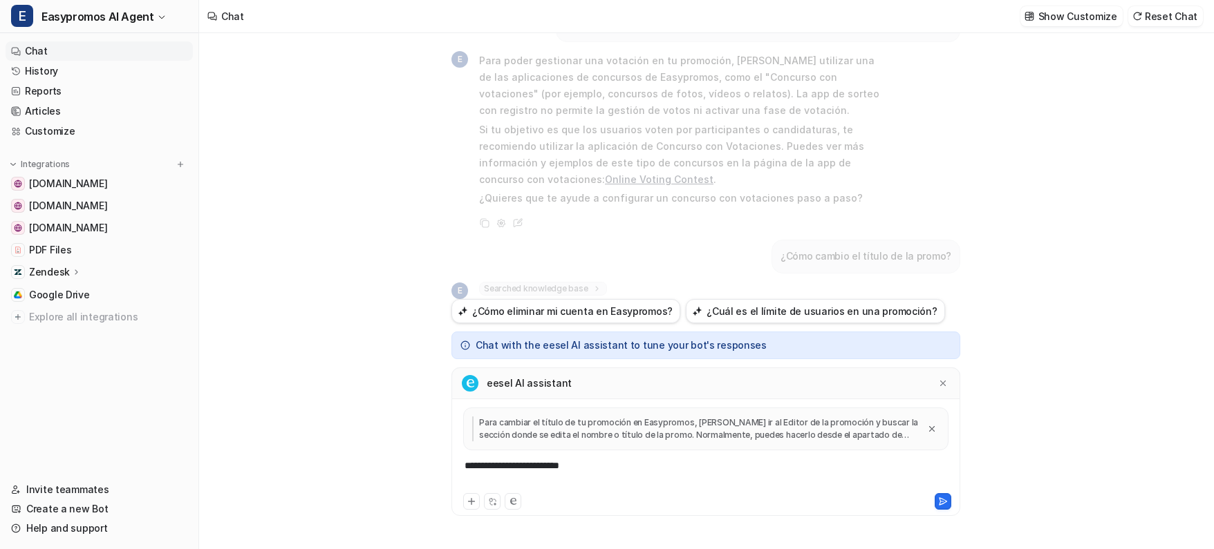
click at [584, 470] on div "**********" at bounding box center [706, 475] width 502 height 32
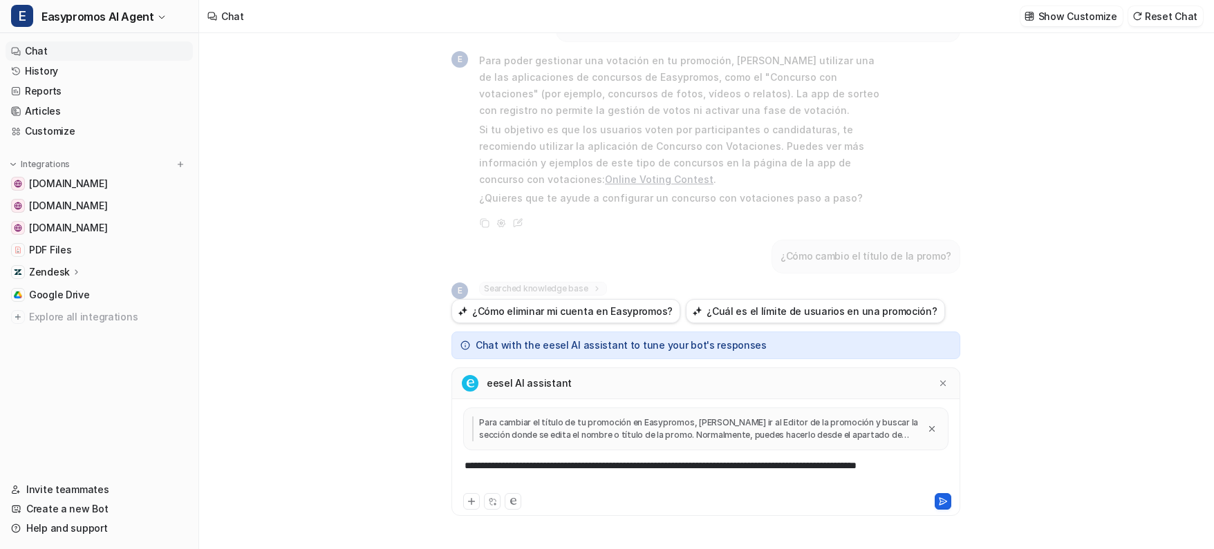
click at [938, 502] on icon at bounding box center [943, 502] width 10 height 10
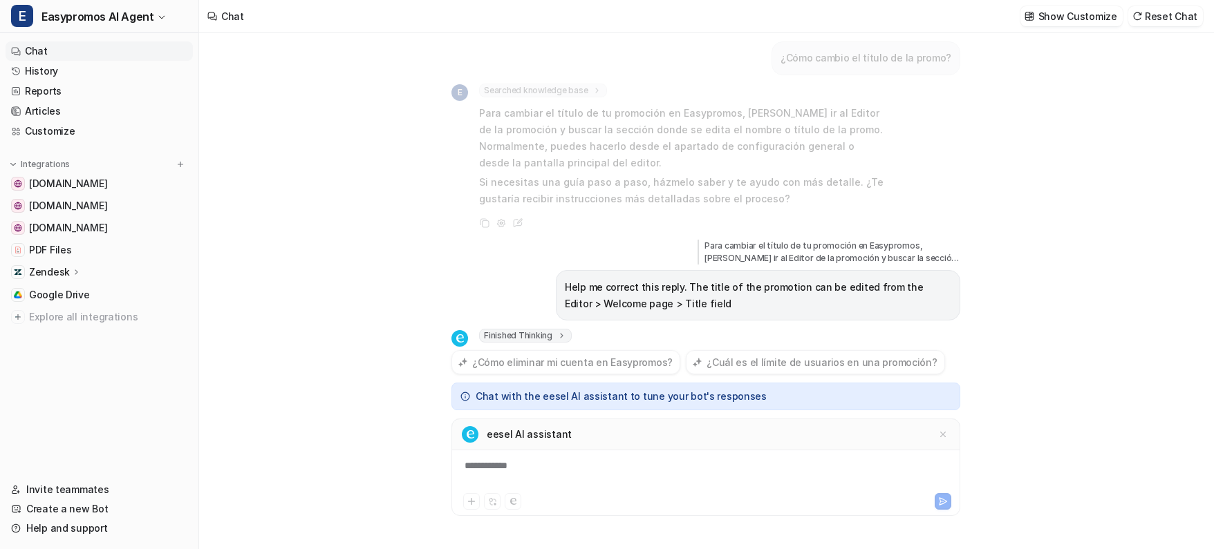
scroll to position [673, 0]
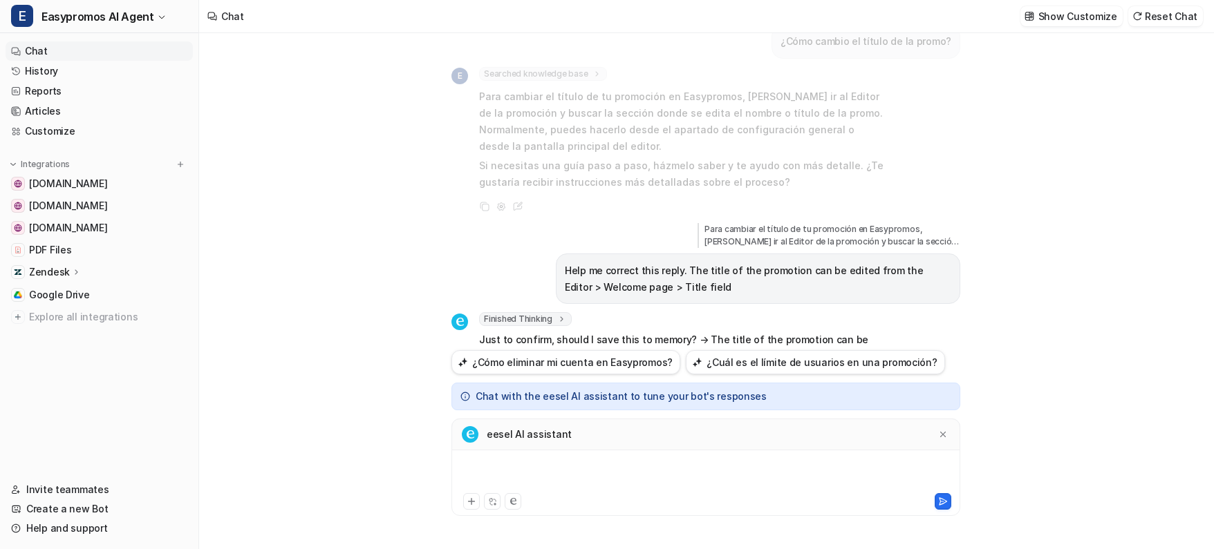
click at [699, 475] on div at bounding box center [706, 475] width 502 height 32
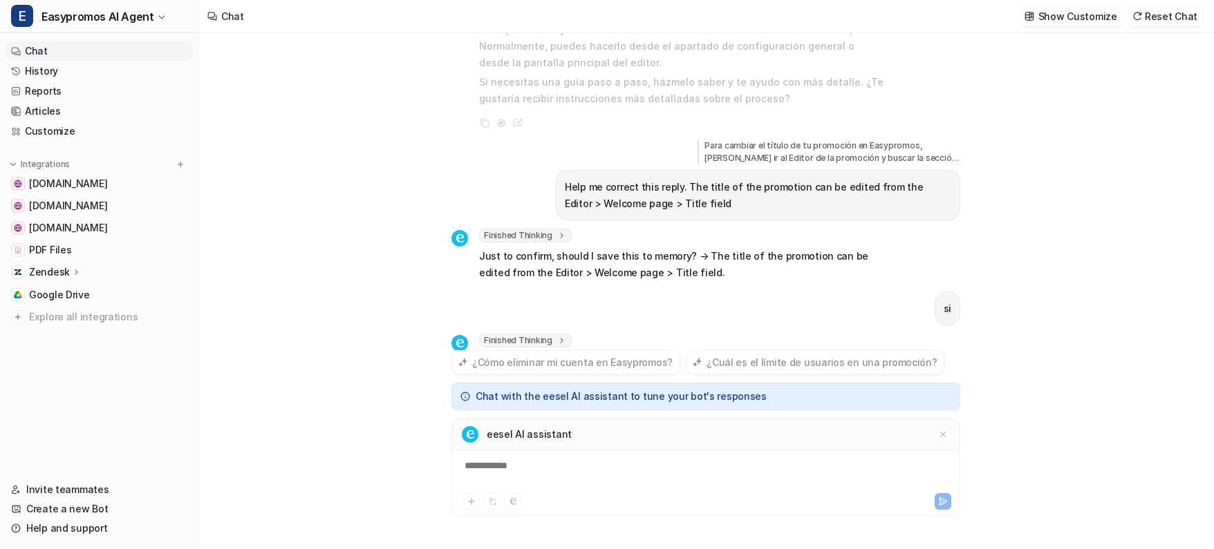
scroll to position [795, 0]
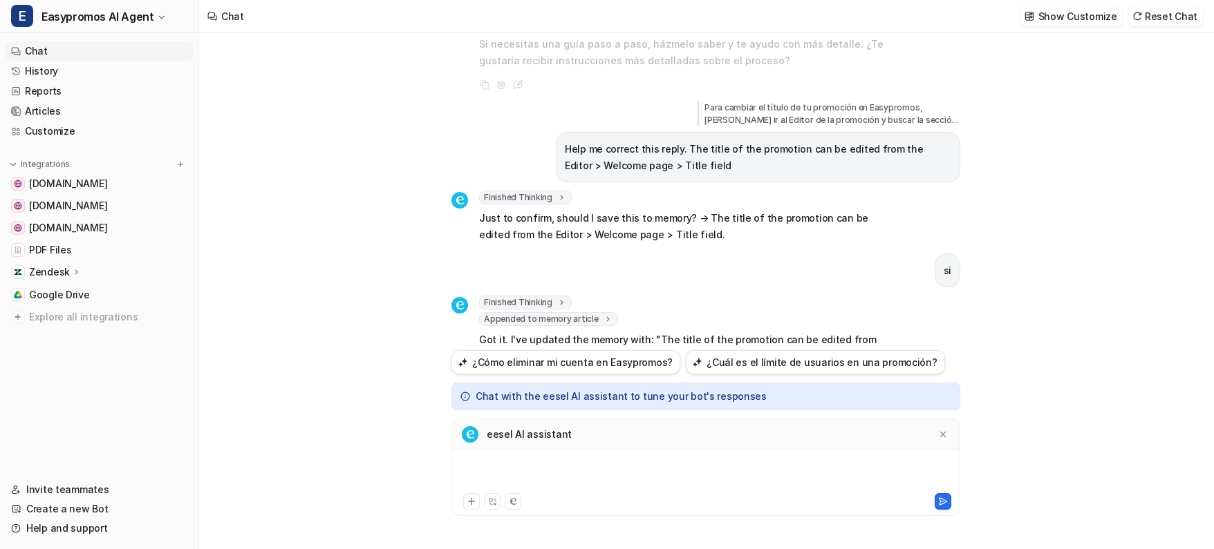
click at [527, 476] on div at bounding box center [706, 475] width 502 height 32
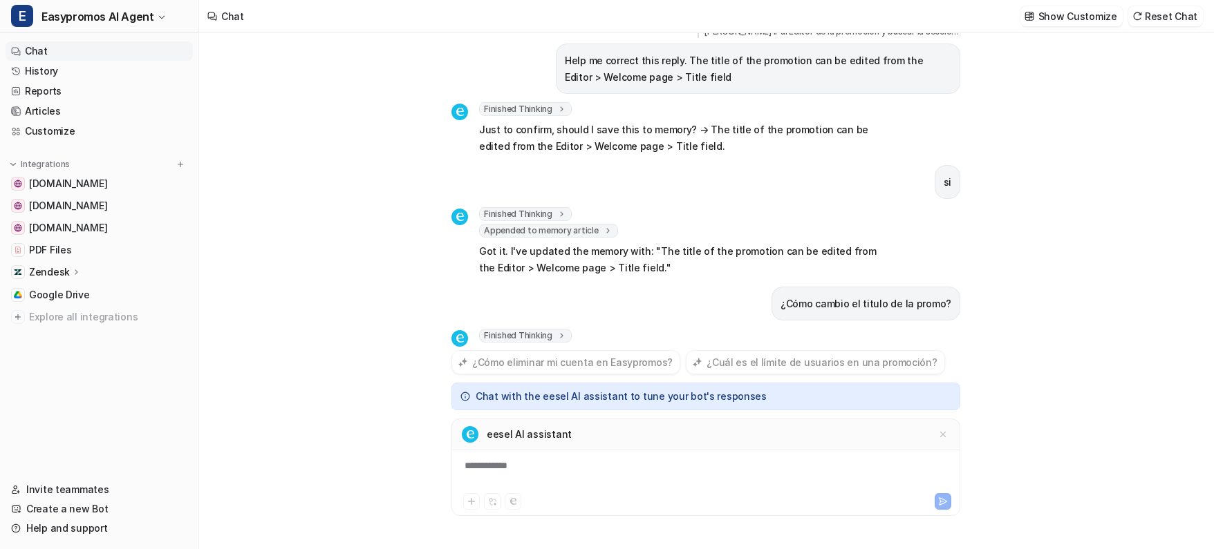
scroll to position [900, 0]
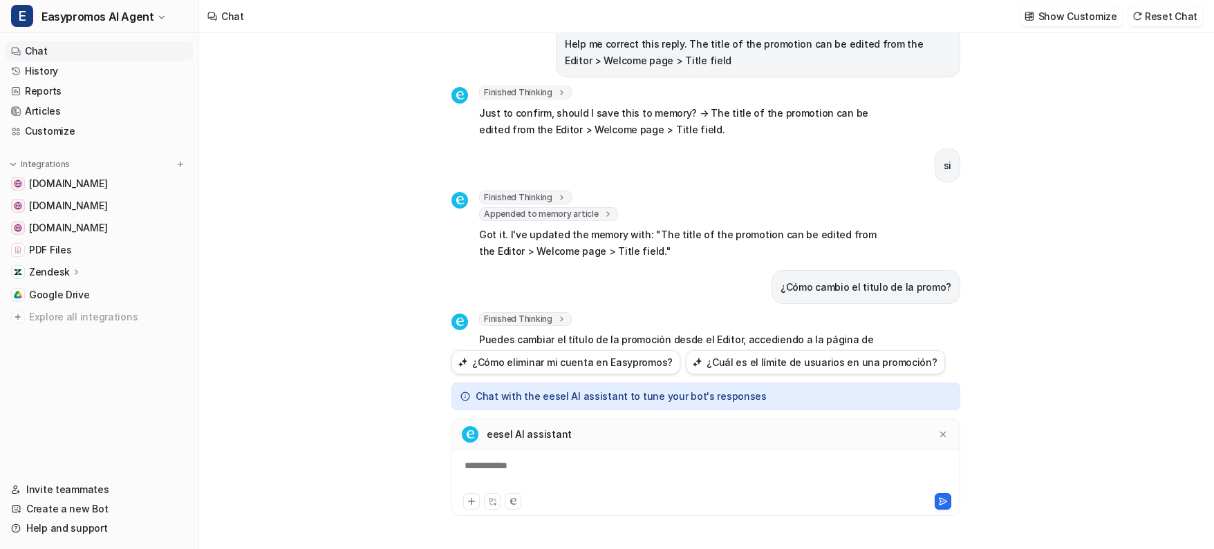
click at [391, 413] on div "Cómo crear una votación en mi sorteo con registro E Puedes crear una votación e…" at bounding box center [705, 291] width 1013 height 516
click at [513, 468] on div at bounding box center [706, 475] width 502 height 32
